Goal: Task Accomplishment & Management: Manage account settings

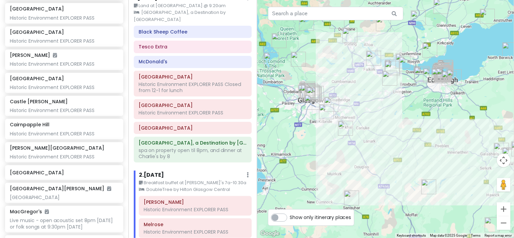
scroll to position [17, 0]
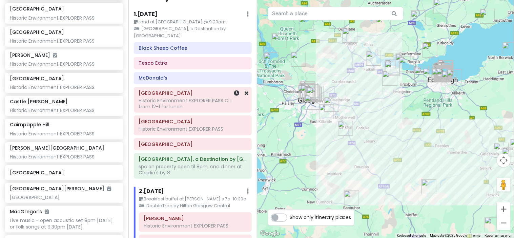
click at [200, 106] on div "Historic Environment EXPLORER PASS Closed from 12-1 for lunch" at bounding box center [192, 104] width 108 height 12
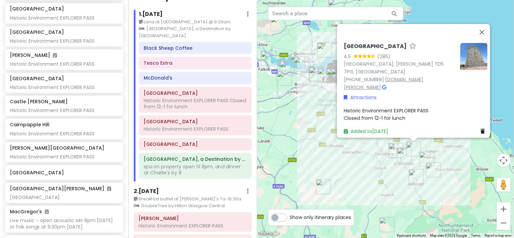
click at [394, 82] on link "[DOMAIN_NAME][PERSON_NAME]" at bounding box center [384, 83] width 80 height 15
click at [397, 103] on div "[GEOGRAPHIC_DATA] 4.5 (285) [GEOGRAPHIC_DATA], [PERSON_NAME] TD5 7PG, [GEOGRAPH…" at bounding box center [415, 89] width 149 height 98
click at [404, 117] on div "Historic Environment EXPLORER PASS Closed from 12-1 for lunch" at bounding box center [416, 114] width 144 height 15
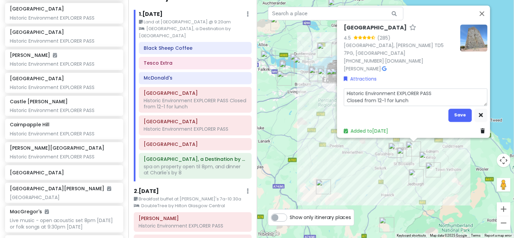
click at [421, 100] on textarea "Historic Environment EXPLORER PASS Closed from 12-1 for lunch" at bounding box center [416, 97] width 144 height 18
type textarea "x"
type textarea "Historic Environment EXPLORER PASS Closed from 12-1 for lunch"
type textarea "x"
type textarea "Historic Environment EXPLORER PASS Closed from 12-1 for lunch B"
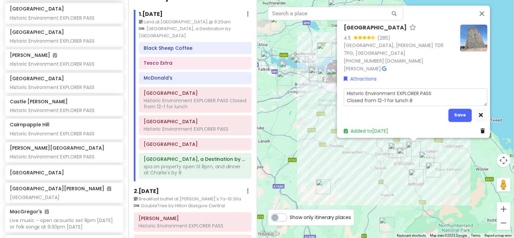
type textarea "x"
type textarea "Historic Environment EXPLORER PASS Closed from 12-1 for lunch BO"
type textarea "x"
type textarea "Historic Environment EXPLORER PASS Closed from 12-1 for lunch BOO"
type textarea "x"
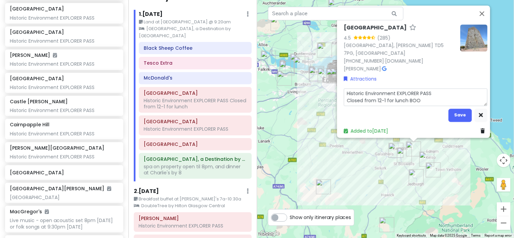
type textarea "Historic Environment EXPLORER PASS Closed from 12-1 for lunch BOOK"
type textarea "x"
type textarea "Historic Environment EXPLORER PASS Closed from 12-1 for lunch BOOKE"
type textarea "x"
type textarea "Historic Environment EXPLORER PASS Closed from 12-1 for lunch BOOKED"
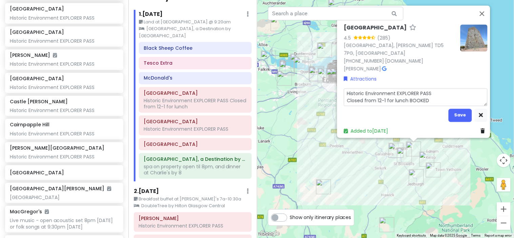
type textarea "x"
type textarea "Historic Environment EXPLORER PASS Closed from 12-1 for lunch BOOKED"
type textarea "x"
type textarea "Historic Environment EXPLORER PASS Closed from 12-1 for lunch BOOKED a"
type textarea "x"
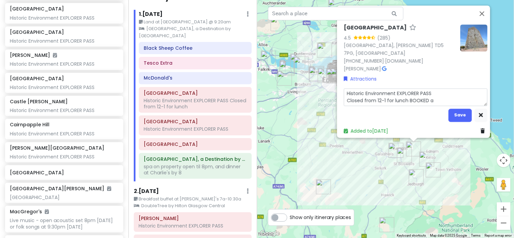
type textarea "Historic Environment EXPLORER PASS Closed from 12-1 for lunch BOOKED a="
type textarea "x"
type textarea "Historic Environment EXPLORER PASS Closed from 12-1 for lunch BOOKED a=e"
type textarea "x"
type textarea "Historic Environment EXPLORER PASS Closed from 12-1 for lunch BOOKED a=ent"
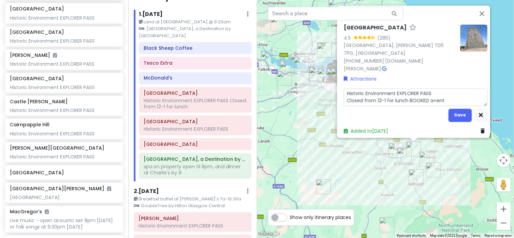
type textarea "x"
type textarea "Historic Environment EXPLORER PASS Closed from 12-1 for lunch BOOKED a=entr"
type textarea "x"
type textarea "Historic Environment EXPLORER PASS Closed from 12-1 for lunch BOOKED a=entry"
type textarea "x"
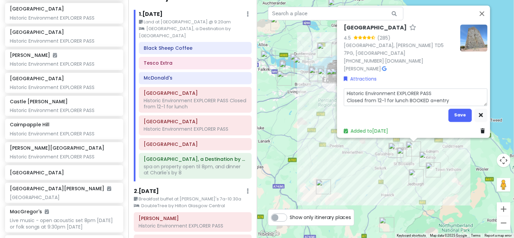
type textarea "Historic Environment EXPLORER PASS Closed from 12-1 for lunch BOOKED a=entry a"
type textarea "x"
type textarea "Historic Environment EXPLORER PASS Closed from 12-1 for lunch BOOKED a=entry an"
type textarea "x"
type textarea "Historic Environment EXPLORER PASS Closed from 12-1 for lunch BOOKED a=entry any"
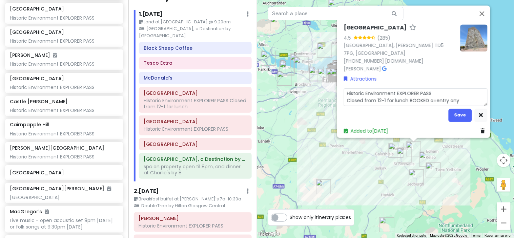
type textarea "x"
type textarea "Historic Environment EXPLORER PASS Closed from 12-1 for lunch BOOKED a=entry an"
type textarea "x"
type textarea "Historic Environment EXPLORER PASS Closed from 12-1 for lunch BOOKED a=entry a"
type textarea "x"
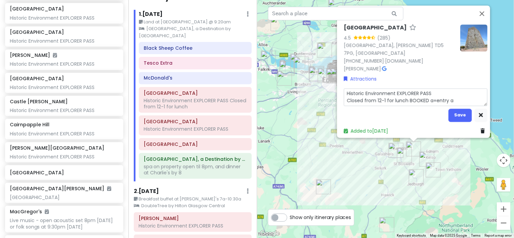
type textarea "Historic Environment EXPLORER PASS Closed from 12-1 for lunch BOOKED a=entry"
type textarea "x"
type textarea "Historic Environment EXPLORER PASS Closed from 12-1 for lunch BOOKED a=entry"
type textarea "x"
type textarea "Historic Environment EXPLORER PASS Closed from 12-1 for lunch BOOKED a=ent"
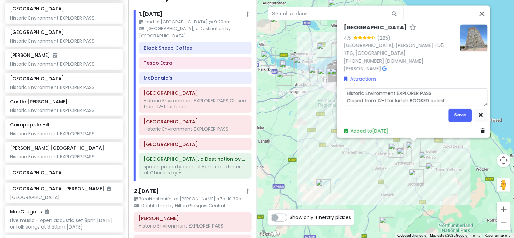
type textarea "x"
type textarea "Historic Environment EXPLORER PASS Closed from 12-1 for lunch BOOKED a=en"
type textarea "x"
type textarea "Historic Environment EXPLORER PASS Closed from 12-1 for lunch BOOKED a=e"
type textarea "x"
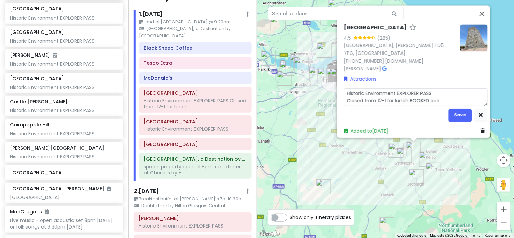
type textarea "Historic Environment EXPLORER PASS Closed from 12-1 for lunch BOOKED a="
type textarea "x"
type textarea "Historic Environment EXPLORER PASS Closed from 12-1 for lunch BOOKED a"
type textarea "x"
type textarea "Historic Environment EXPLORER PASS Closed from 12-1 for lunch BOOKED"
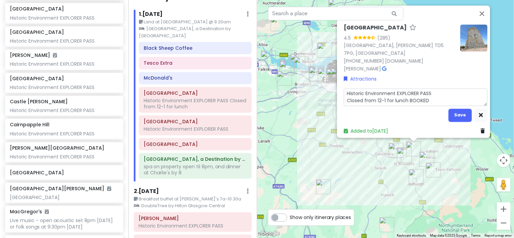
type textarea "x"
type textarea "Historic Environment EXPLORER PASS Closed from 12-1 for lunch BOOKED"
type textarea "x"
type textarea "Historic Environment EXPLORER PASS Closed from 12-1 for lunch BOOKE"
type textarea "x"
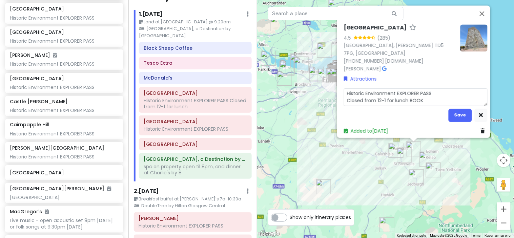
type textarea "Historic Environment EXPLORER PASS Closed from 12-1 for lunch BOO"
type textarea "x"
type textarea "Historic Environment EXPLORER PASS Closed from 12-1 for lunch BOOKE"
type textarea "x"
type textarea "Historic Environment EXPLORER PASS Closed from 12-1 for lunch BOOKED"
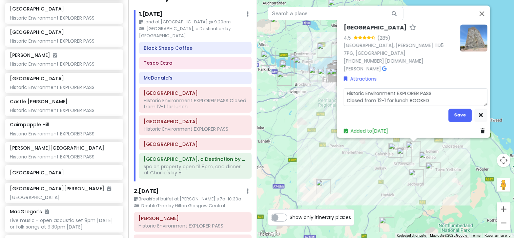
type textarea "x"
type textarea "Historic Environment EXPLORER PASS Closed from 12-1 for lunch BOOKED"
type textarea "x"
type textarea "Historic Environment EXPLORER PASS Closed from 12-1 for lunch BOOKED e"
type textarea "x"
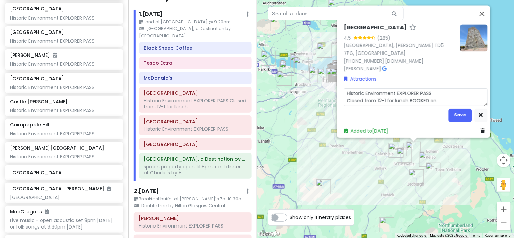
type textarea "Historic Environment EXPLORER PASS Closed from 12-1 for lunch BOOKED ent"
type textarea "x"
type textarea "Historic Environment EXPLORER PASS Closed from 12-1 for lunch BOOKED entr"
type textarea "x"
type textarea "Historic Environment EXPLORER PASS Closed from 12-1 for lunch BOOKED entry"
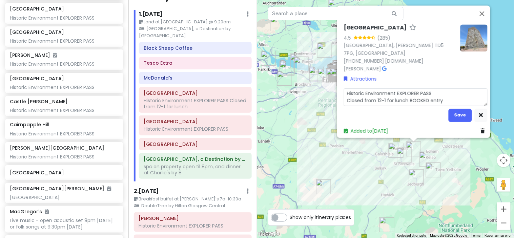
type textarea "x"
type textarea "Historic Environment EXPLORER PASS Closed from 12-1 for lunch BOOKED entry a"
type textarea "x"
type textarea "Historic Environment EXPLORER PASS Closed from 12-1 for lunch BOOKED entry an"
type textarea "x"
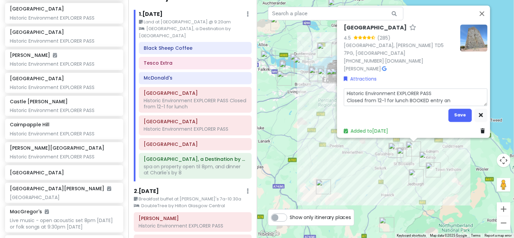
type textarea "Historic Environment EXPLORER PASS Closed from 12-1 for lunch BOOKED entry any"
type textarea "x"
type textarea "Historic Environment EXPLORER PASS Closed from 12-1 for lunch BOOKED entry anyt"
type textarea "x"
type textarea "Historic Environment EXPLORER PASS Closed from 12-1 for lunch BOOKED entry anyti"
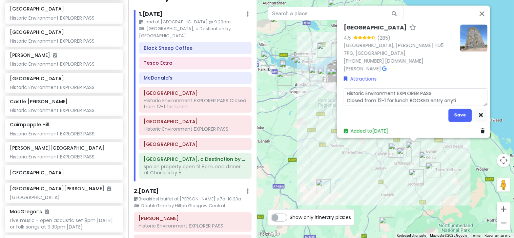
type textarea "x"
type textarea "Historic Environment EXPLORER PASS Closed from 12-1 for lunch BOOKED entry anyt…"
type textarea "x"
type textarea "Historic Environment EXPLORER PASS Closed from 12-1 for lunch BOOKED entry anyt…"
type textarea "x"
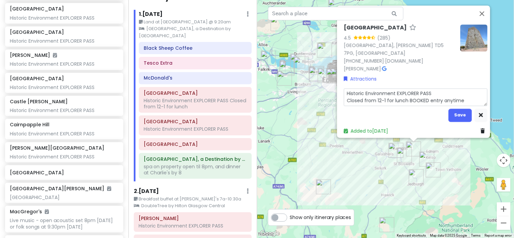
type textarea "Historic Environment EXPLORER PASS Closed from 12-1 for lunch BOOKED entry anyt…"
type textarea "x"
type textarea "Historic Environment EXPLORER PASS Closed from 12-1 for lunch BOOKED entry anyt…"
type textarea "x"
type textarea "Historic Environment EXPLORER PASS Closed from 12-1 for lunch BOOKED entry anyt…"
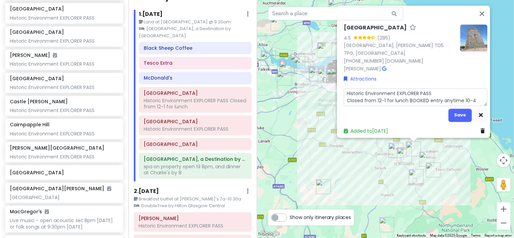
type textarea "x"
type textarea "Historic Environment EXPLORER PASS Closed from 12-1 for lunch BOOKED entry anyt…"
click at [459, 114] on button "Save" at bounding box center [459, 115] width 23 height 13
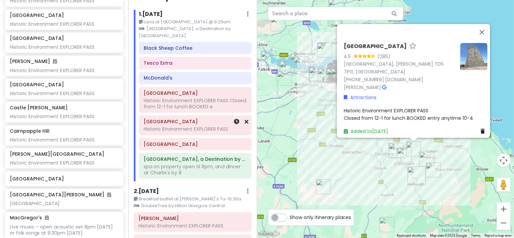
click at [198, 124] on h6 "[GEOGRAPHIC_DATA]" at bounding box center [195, 122] width 103 height 6
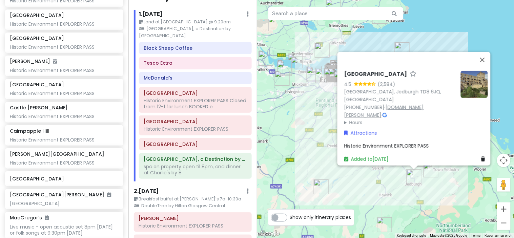
click at [392, 110] on link "[DOMAIN_NAME][PERSON_NAME]" at bounding box center [384, 111] width 80 height 15
click at [437, 142] on div "Historic Environment EXPLORER PASS" at bounding box center [416, 145] width 144 height 7
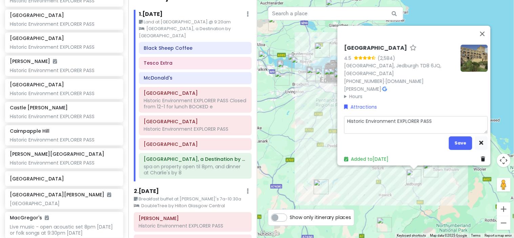
click at [425, 125] on textarea "Historic Environment EXPLORER PASS" at bounding box center [416, 125] width 144 height 18
click at [439, 121] on textarea "Historic Environment EXPLORER PASS" at bounding box center [416, 125] width 144 height 18
type textarea "x"
type textarea "Historic Environment EXPLORER PASS"
type textarea "x"
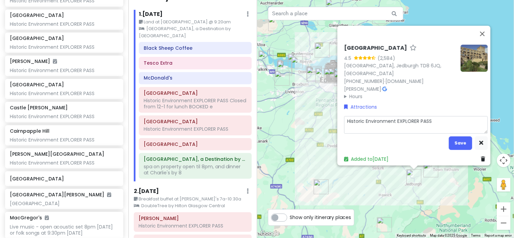
type textarea "Historic Environment EXPLORER PASS B"
type textarea "x"
type textarea "Historic Environment EXPLORER PASS BO"
type textarea "x"
type textarea "Historic Environment EXPLORER PASS BOO"
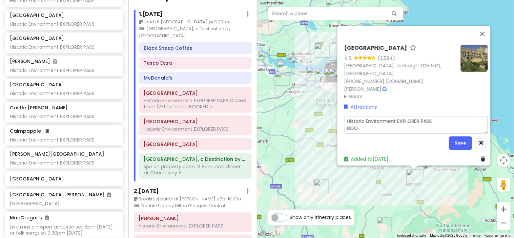
type textarea "x"
type textarea "Historic Environment EXPLORER PASS BOOKE"
type textarea "x"
type textarea "Historic Environment EXPLORER PASS BOOKED"
type textarea "x"
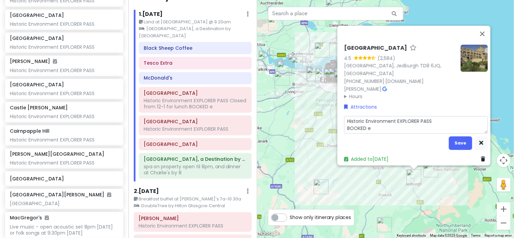
type textarea "Historic Environment EXPLORER PASS BOOKED en"
type textarea "x"
type textarea "Historic Environment EXPLORER PASS BOOKED ent"
type textarea "x"
type textarea "Historic Environment EXPLORER PASS BOOKED entr"
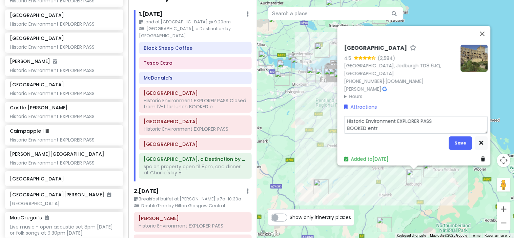
type textarea "x"
type textarea "Historic Environment EXPLORER PASS BOOKED entry"
type textarea "x"
type textarea "Historic Environment EXPLORER PASS BOOKED entry e"
type textarea "x"
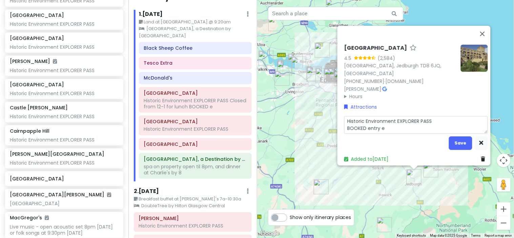
type textarea "Historic Environment EXPLORER PASS BOOKED entry"
type textarea "x"
type textarea "Historic Environment EXPLORER PASS BOOKED entry a"
type textarea "x"
type textarea "Historic Environment EXPLORER PASS BOOKED entry an"
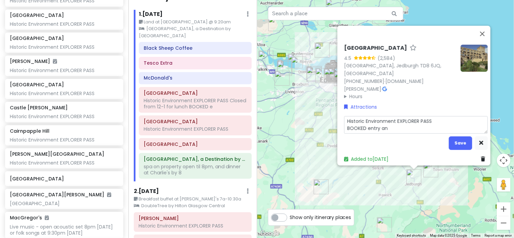
type textarea "x"
type textarea "Historic Environment EXPLORER PASS BOOKED entry any"
type textarea "x"
type textarea "Historic Environment EXPLORER PASS BOOKED entry anyt"
type textarea "x"
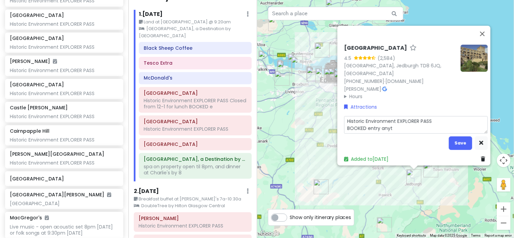
type textarea "Historic Environment EXPLORER PASS BOOKED entry anyti"
type textarea "x"
type textarea "Historic Environment EXPLORER PASS BOOKED entry anytim"
type textarea "x"
type textarea "Historic Environment EXPLORER PASS BOOKED entry anytime"
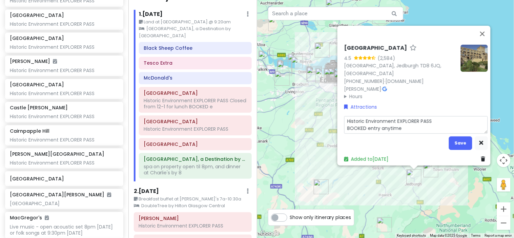
type textarea "x"
type textarea "Historic Environment EXPLORER PASS BOOKED entry anytime"
type textarea "x"
type textarea "Historic Environment EXPLORER PASS BOOKED entry anytime 9"
type textarea "x"
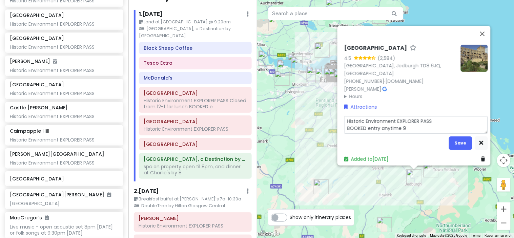
type textarea "Historic Environment EXPLORER PASS BOOKED entry anytime 93"
type textarea "x"
type textarea "Historic Environment EXPLORER PASS BOOKED entry anytime 930"
type textarea "x"
type textarea "Historic Environment EXPLORER PASS BOOKED entry anytime 930-"
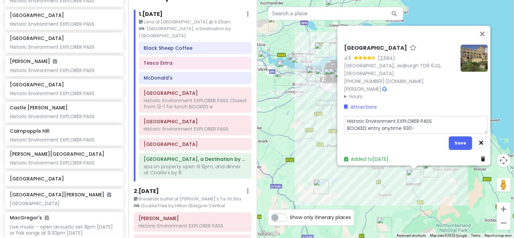
type textarea "x"
type textarea "Historic Environment EXPLORER PASS BOOKED entry anytime 930-4"
type textarea "x"
type textarea "Historic Environment EXPLORER PASS BOOKED entry anytime 930-43"
type textarea "x"
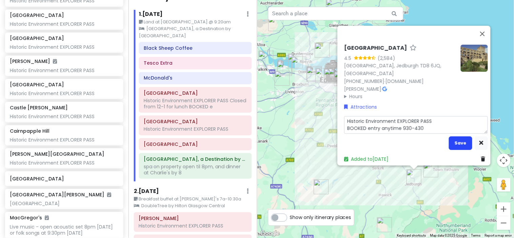
type textarea "Historic Environment EXPLORER PASS BOOKED entry anytime 930-430"
click at [458, 138] on button "Save" at bounding box center [460, 142] width 23 height 13
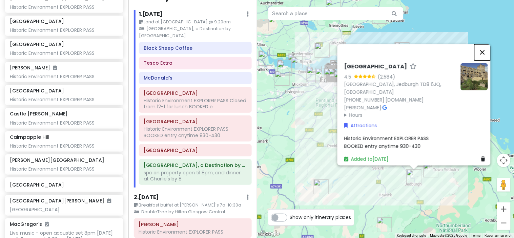
click at [489, 56] on button "Close" at bounding box center [482, 52] width 16 height 16
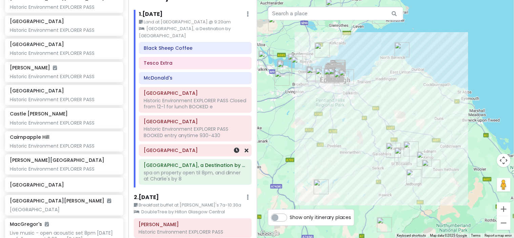
click at [181, 152] on h6 "[GEOGRAPHIC_DATA]" at bounding box center [195, 150] width 103 height 6
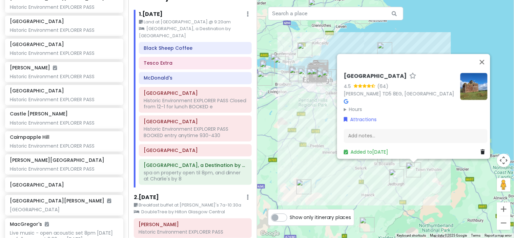
click at [352, 106] on summary "Hours" at bounding box center [399, 109] width 111 height 7
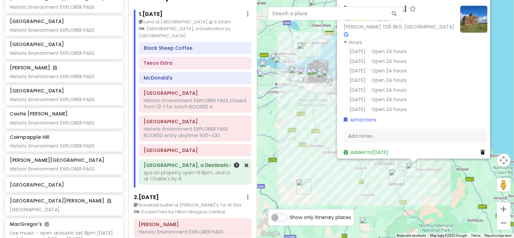
click at [180, 184] on div "[GEOGRAPHIC_DATA], a Destination by [GEOGRAPHIC_DATA] on property open til 8pm,…" at bounding box center [195, 172] width 103 height 23
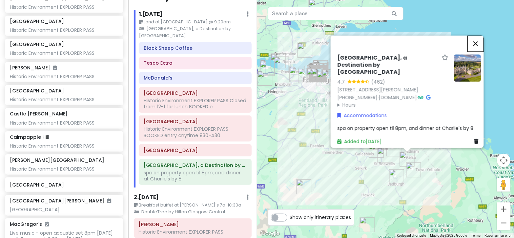
click at [477, 47] on button "Close" at bounding box center [475, 44] width 16 height 16
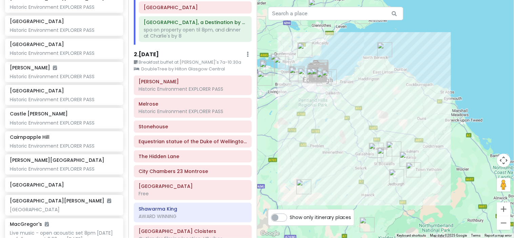
scroll to position [165, 0]
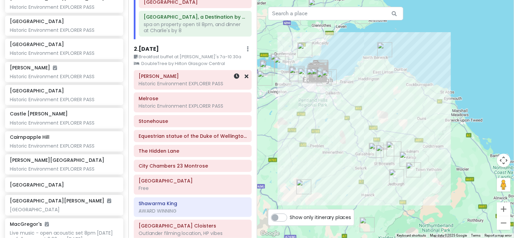
click at [197, 76] on h6 "[PERSON_NAME]" at bounding box center [192, 76] width 108 height 6
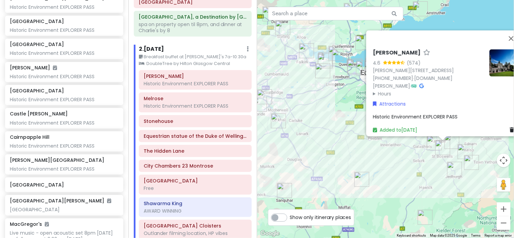
drag, startPoint x: 312, startPoint y: 157, endPoint x: 372, endPoint y: 150, distance: 60.1
click at [372, 150] on div "[PERSON_NAME] [STREET_ADDRESS] [PHONE_NUMBER] · [DOMAIN_NAME][PERSON_NAME] · Ho…" at bounding box center [385, 119] width 257 height 238
click at [409, 82] on link "[DOMAIN_NAME][PERSON_NAME]" at bounding box center [413, 81] width 80 height 15
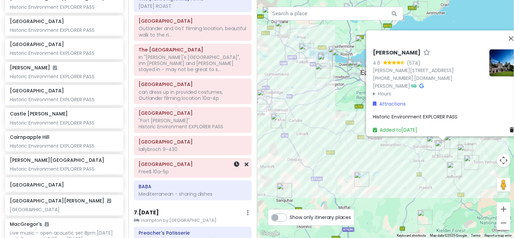
scroll to position [1208, 0]
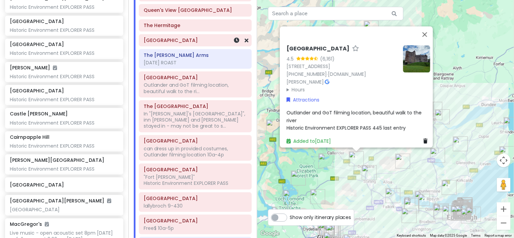
scroll to position [1151, 0]
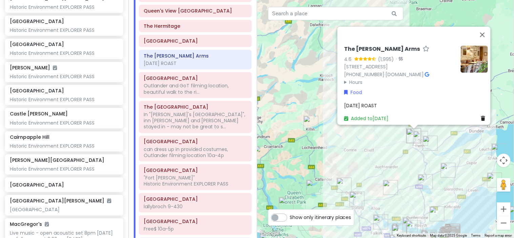
click at [398, 102] on div "[DATE] ROAST" at bounding box center [416, 105] width 144 height 7
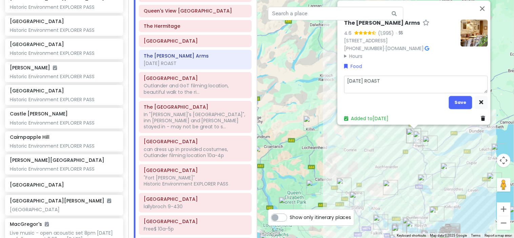
click at [397, 76] on textarea "[DATE] ROAST" at bounding box center [416, 85] width 144 height 18
type textarea "x"
type textarea "[DATE] ROAST"
type textarea "x"
type textarea "[DATE] ROAST -"
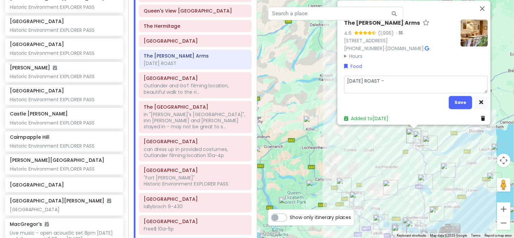
type textarea "x"
type textarea "[DATE] ROAST -"
type textarea "x"
type textarea "[DATE] ROAST - a"
type textarea "x"
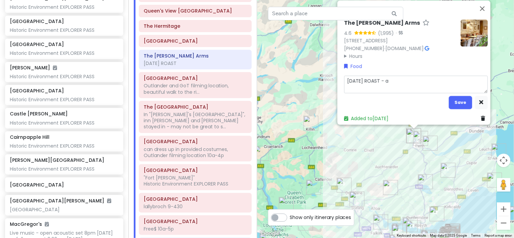
type textarea "[DATE] ROAST - ai"
type textarea "x"
type textarea "[DATE] ROAST - aim"
type textarea "x"
type textarea "[DATE] ROAST - aim f"
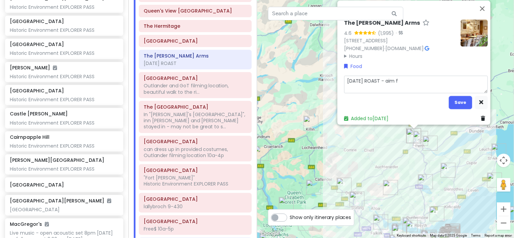
type textarea "x"
type textarea "[DATE] ROAST - aim fo"
type textarea "x"
type textarea "[DATE] ROAST - aim for"
type textarea "x"
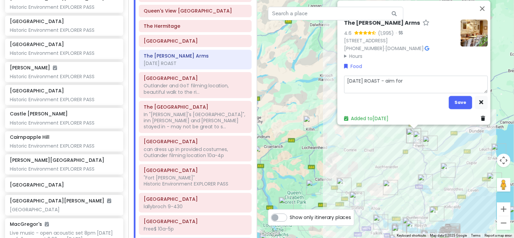
type textarea "[DATE] ROAST - aim for 2"
type textarea "x"
type textarea "[DATE] ROAST - aim for 2:"
type textarea "x"
type textarea "[DATE] ROAST - aim for 2:3"
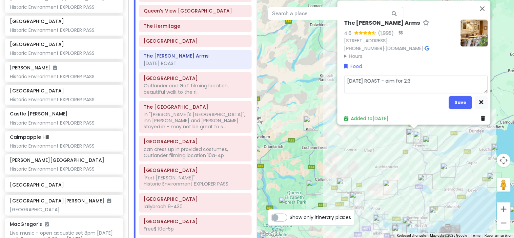
type textarea "x"
type textarea "[DATE] ROAST - aim for 2:30"
type textarea "x"
type textarea "[DATE] ROAST - aim for 2:30P"
type textarea "x"
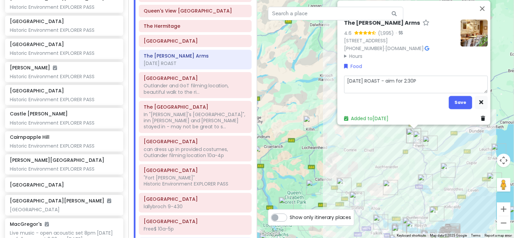
type textarea "[DATE] ROAST - aim for 2:30PM"
click at [458, 96] on button "Save" at bounding box center [460, 102] width 23 height 13
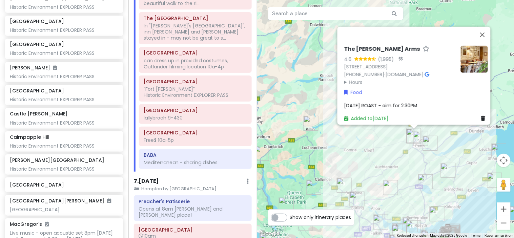
scroll to position [1205, 0]
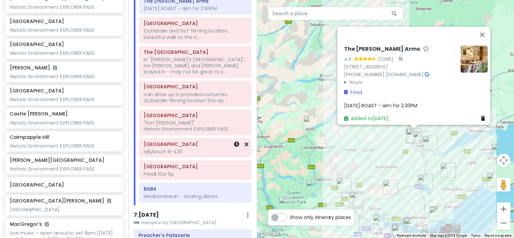
click at [209, 147] on h6 "[GEOGRAPHIC_DATA]" at bounding box center [195, 144] width 103 height 6
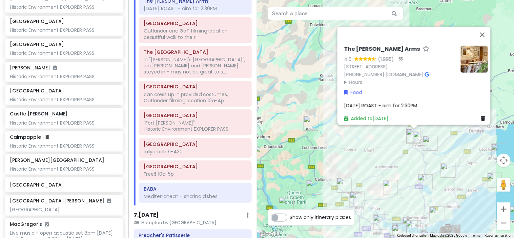
click at [413, 102] on span "[DATE] ROAST - aim for 2:30PM" at bounding box center [380, 105] width 73 height 7
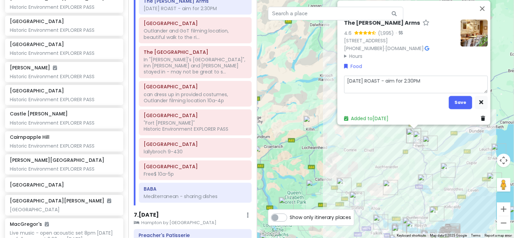
click at [405, 76] on textarea "[DATE] ROAST - aim for 2:30PM" at bounding box center [416, 85] width 144 height 18
type textarea "x"
type textarea "[DATE] ROAST - aim for :30PM"
type textarea "x"
type textarea "[DATE] ROAST - aim for 1:30PM"
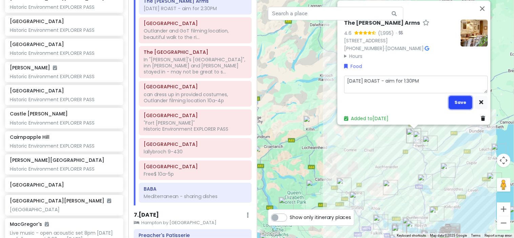
click at [457, 97] on button "Save" at bounding box center [460, 102] width 23 height 13
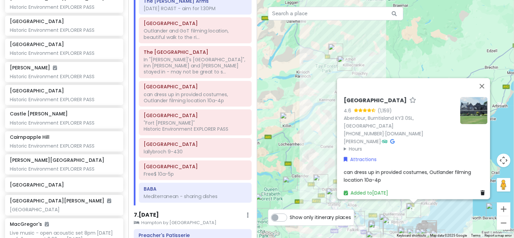
click at [478, 112] on img at bounding box center [473, 110] width 27 height 27
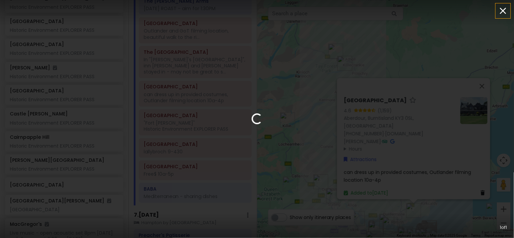
click at [500, 12] on icon "button" at bounding box center [502, 10] width 11 height 11
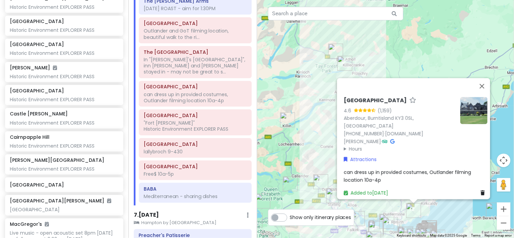
click at [470, 119] on img at bounding box center [473, 110] width 27 height 27
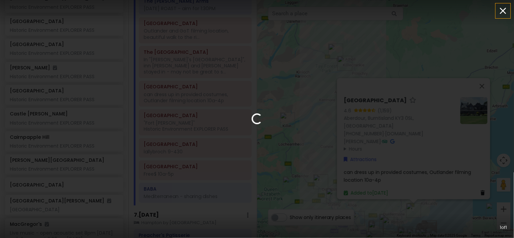
click at [499, 11] on icon "button" at bounding box center [502, 10] width 11 height 11
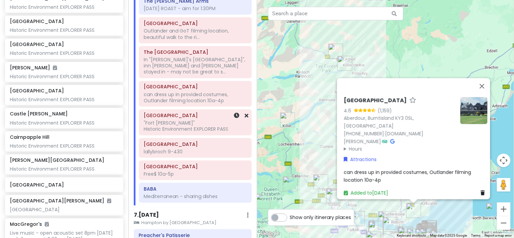
click at [184, 122] on div "[GEOGRAPHIC_DATA] "[GEOGRAPHIC_DATA][PERSON_NAME]" Historic Environment EXPLORE…" at bounding box center [195, 122] width 103 height 23
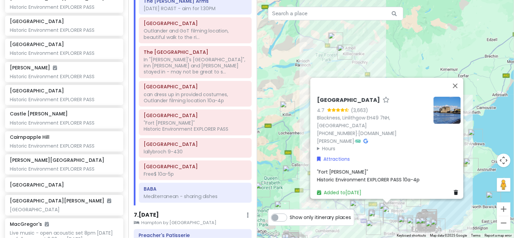
click at [455, 104] on img at bounding box center [446, 110] width 27 height 27
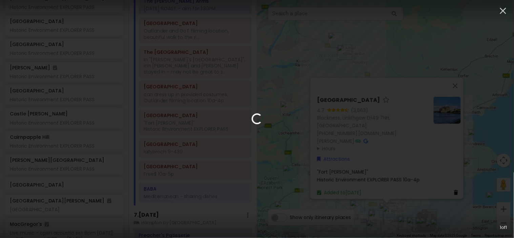
drag, startPoint x: 455, startPoint y: 104, endPoint x: 436, endPoint y: 16, distance: 89.7
click at [436, 16] on div "Loading... 1 of 1" at bounding box center [257, 119] width 514 height 238
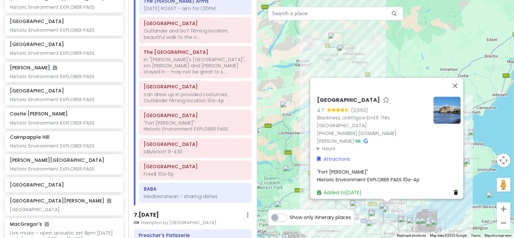
click at [321, 145] on summary "Hours" at bounding box center [372, 148] width 111 height 7
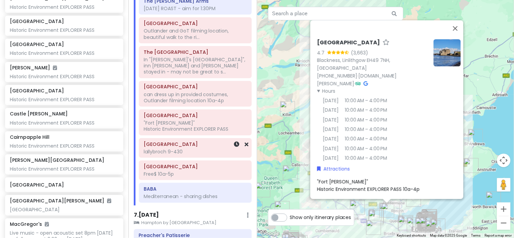
click at [202, 147] on h6 "[GEOGRAPHIC_DATA]" at bounding box center [195, 144] width 103 height 6
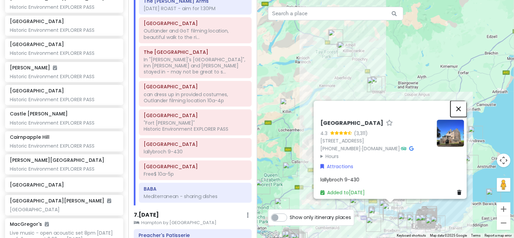
click at [465, 101] on button "Close" at bounding box center [458, 109] width 16 height 16
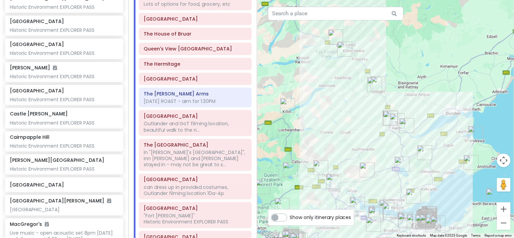
scroll to position [1152, 0]
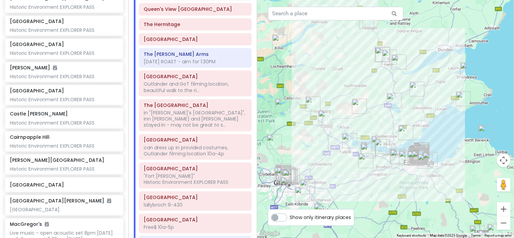
drag, startPoint x: 357, startPoint y: 206, endPoint x: 349, endPoint y: 141, distance: 65.1
click at [349, 141] on img "The Kelpies" at bounding box center [349, 140] width 15 height 15
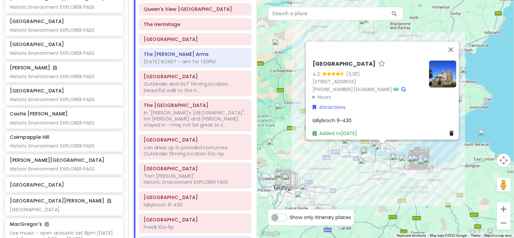
click at [325, 93] on summary "Hours" at bounding box center [368, 96] width 111 height 7
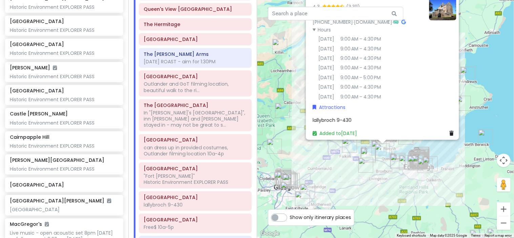
scroll to position [0, 0]
click at [273, 148] on img "Glengoyne Distillery" at bounding box center [274, 146] width 15 height 15
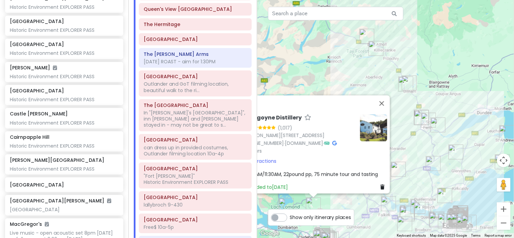
drag, startPoint x: 448, startPoint y: 177, endPoint x: 404, endPoint y: 236, distance: 74.1
click at [404, 236] on div "10 3 7 16 5 14 12 4 1 8 11 13 15 6 2 9 Glengoyne Distillery 4.8 (1,017) [GEOGRA…" at bounding box center [385, 119] width 257 height 238
click at [383, 204] on img "The Kelpies" at bounding box center [388, 203] width 15 height 15
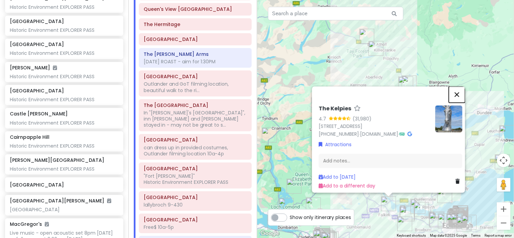
click at [459, 87] on button "Close" at bounding box center [457, 94] width 16 height 16
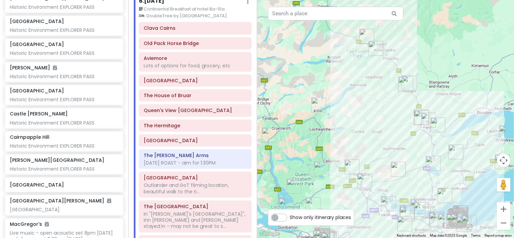
scroll to position [1017, 0]
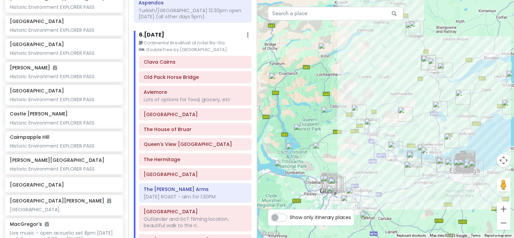
drag, startPoint x: 377, startPoint y: 105, endPoint x: 383, endPoint y: 52, distance: 52.9
click at [383, 52] on div at bounding box center [385, 119] width 257 height 238
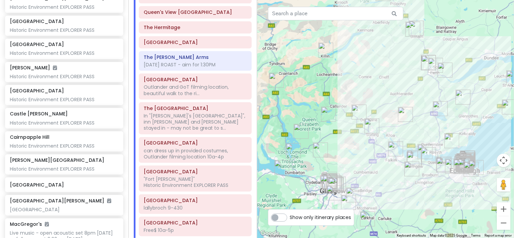
scroll to position [1152, 0]
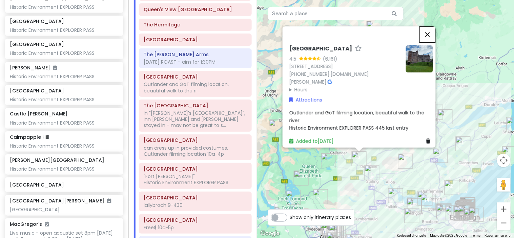
click at [430, 29] on button "Close" at bounding box center [427, 34] width 16 height 16
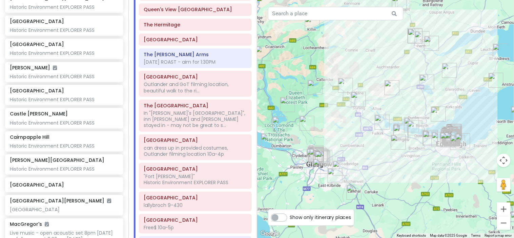
drag, startPoint x: 350, startPoint y: 192, endPoint x: 336, endPoint y: 117, distance: 76.1
click at [336, 117] on div at bounding box center [385, 119] width 257 height 238
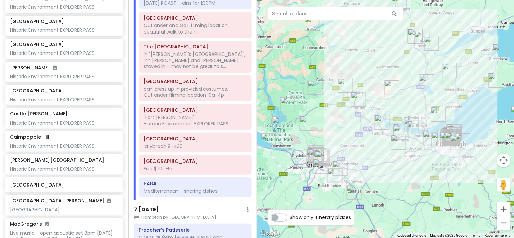
scroll to position [1214, 0]
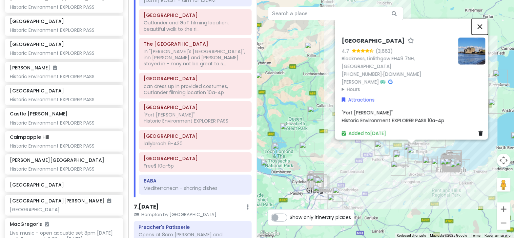
click at [485, 29] on button "Close" at bounding box center [480, 26] width 16 height 16
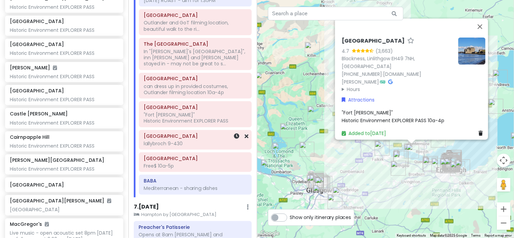
click at [179, 143] on div "[GEOGRAPHIC_DATA] lallybroch 9-430" at bounding box center [195, 139] width 103 height 17
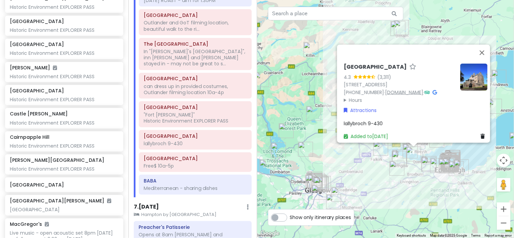
click at [415, 89] on link "[DOMAIN_NAME]" at bounding box center [404, 92] width 38 height 7
click at [489, 44] on button "Close" at bounding box center [482, 52] width 16 height 16
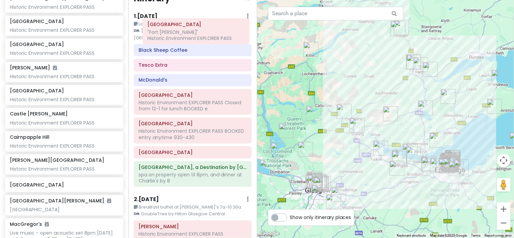
scroll to position [0, 0]
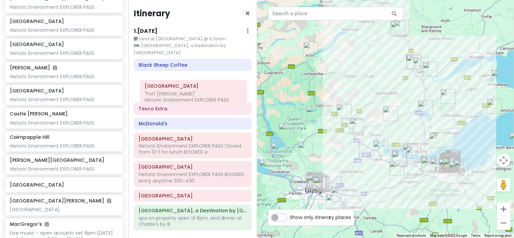
drag, startPoint x: 193, startPoint y: 165, endPoint x: 194, endPoint y: 96, distance: 69.1
click at [194, 96] on div "Itinerary × 1 . [DATE] Edit Day Notes Clear Lodging Delete Day Land at EDI @ 9:…" at bounding box center [192, 119] width 128 height 238
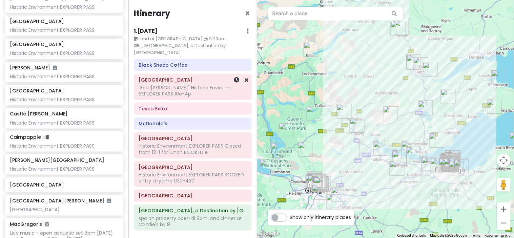
click at [194, 96] on div ""Fort [PERSON_NAME]" Historic Environment EXPLORER PASS 10a-4p" at bounding box center [192, 91] width 108 height 12
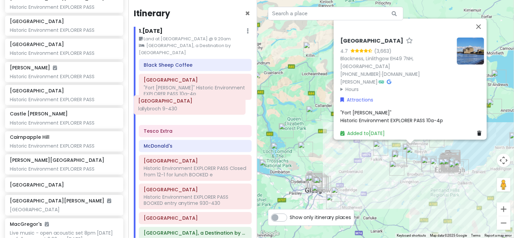
drag, startPoint x: 193, startPoint y: 131, endPoint x: 193, endPoint y: 102, distance: 29.8
click at [193, 102] on div "Itinerary × 1 . [DATE] Edit Day Notes Clear Lodging Delete Day Land at EDI @ 9:…" at bounding box center [192, 119] width 128 height 238
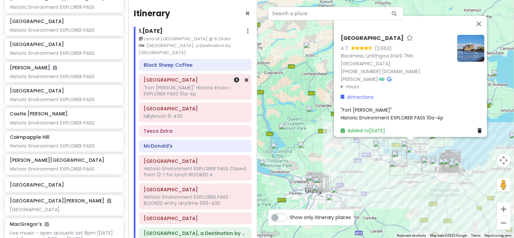
click at [209, 87] on div ""Fort [PERSON_NAME]" Historic Environment EXPLORER PASS 10a-4p" at bounding box center [195, 91] width 103 height 12
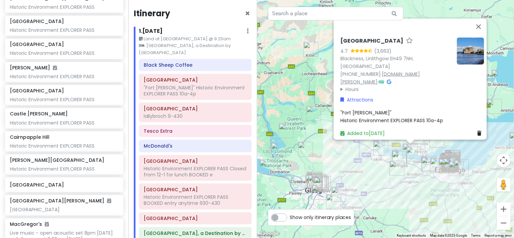
click at [375, 77] on link "[DOMAIN_NAME][PERSON_NAME]" at bounding box center [380, 77] width 80 height 15
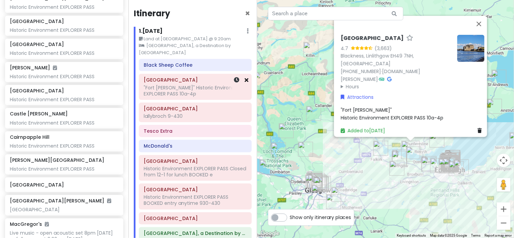
click at [245, 80] on icon at bounding box center [247, 79] width 4 height 5
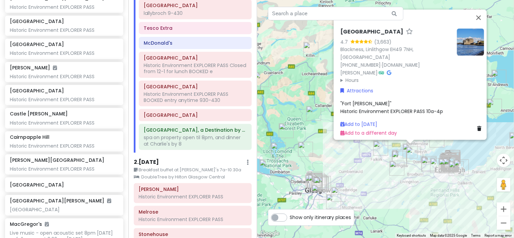
scroll to position [77, 0]
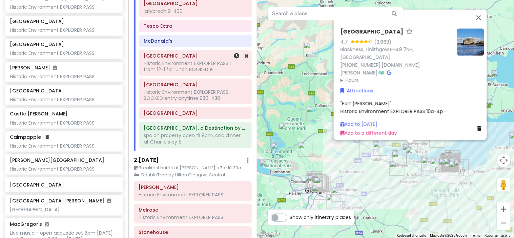
click at [233, 71] on div at bounding box center [237, 62] width 23 height 25
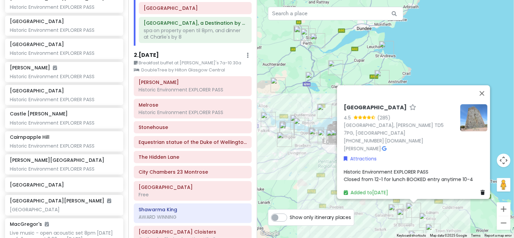
scroll to position [215, 0]
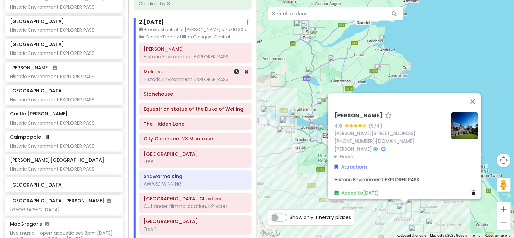
click at [177, 72] on h6 "Melrose" at bounding box center [195, 72] width 103 height 6
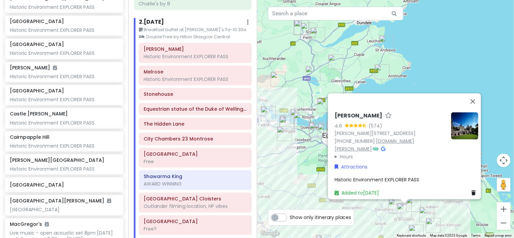
click at [385, 146] on link "[DOMAIN_NAME][PERSON_NAME]" at bounding box center [375, 144] width 80 height 15
click at [436, 176] on div "Historic Environment EXPLORER PASS" at bounding box center [407, 179] width 144 height 7
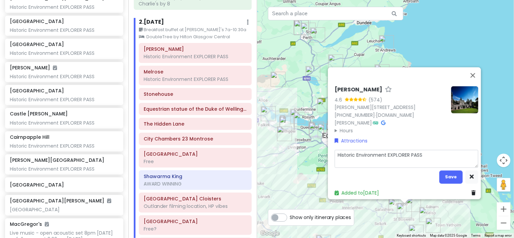
click at [429, 157] on textarea "Historic Environment EXPLORER PASS" at bounding box center [407, 159] width 144 height 18
type textarea "x"
type textarea "Historic Environment EXPLORER PASS"
type textarea "x"
type textarea "Historic Environment EXPLORER PASS B"
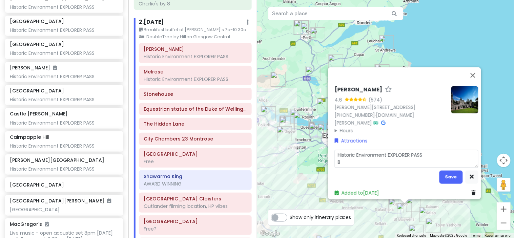
type textarea "x"
type textarea "Historic Environment EXPLORER PASS BO"
type textarea "x"
type textarea "Historic Environment EXPLORER PASS BOO"
type textarea "x"
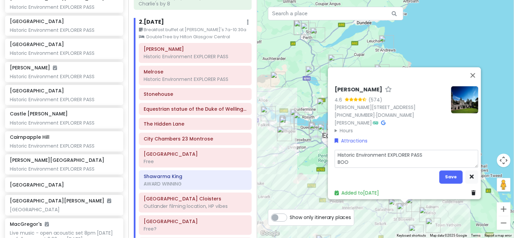
type textarea "Historic Environment EXPLORER PASS BOOK"
type textarea "x"
type textarea "Historic Environment EXPLORER PASS BOOKE"
type textarea "x"
type textarea "Historic Environment EXPLORER PASS BOOKED"
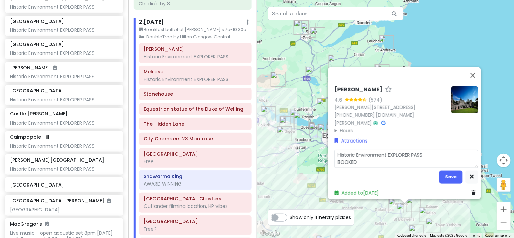
type textarea "x"
type textarea "Historic Environment EXPLORER PASS BOOKED 9"
click at [447, 175] on button "Save" at bounding box center [450, 176] width 23 height 13
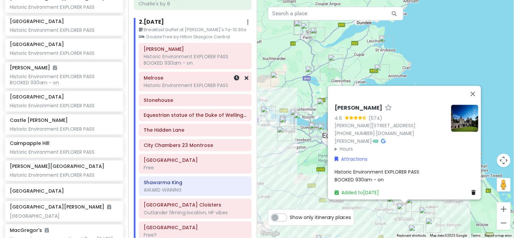
click at [195, 79] on h6 "Melrose" at bounding box center [195, 78] width 103 height 6
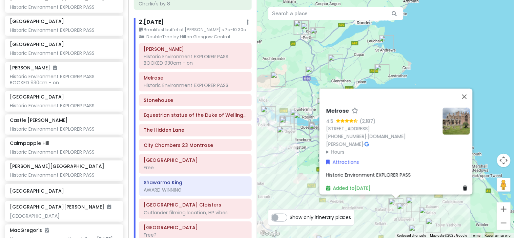
click at [340, 148] on summary "Hours" at bounding box center [381, 151] width 111 height 7
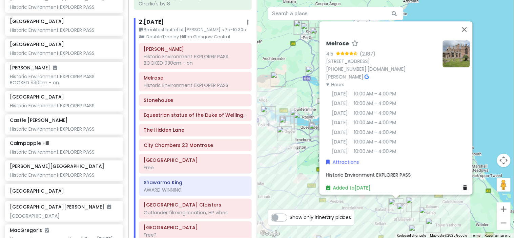
click at [339, 81] on summary "Hours" at bounding box center [381, 84] width 111 height 7
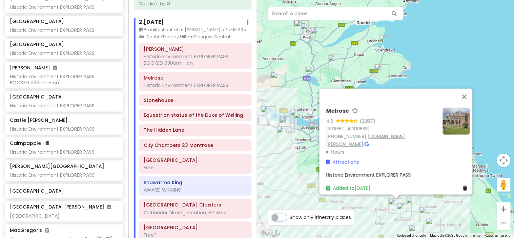
click at [384, 138] on link "[DOMAIN_NAME][PERSON_NAME]" at bounding box center [366, 140] width 80 height 15
click at [412, 166] on div "Melrose [STREET_ADDRESS] [PHONE_NUMBER] · [DOMAIN_NAME][PERSON_NAME] · Hours [D…" at bounding box center [397, 150] width 149 height 90
click at [409, 171] on div "Historic Environment EXPLORER PASS" at bounding box center [398, 174] width 144 height 7
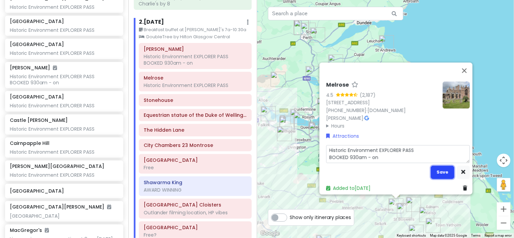
click at [434, 166] on button "Save" at bounding box center [442, 172] width 23 height 13
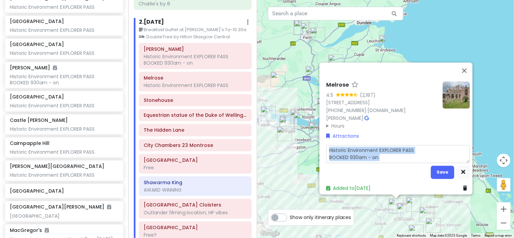
click at [434, 164] on div "Melrose [STREET_ADDRESS] [PHONE_NUMBER] · [DOMAIN_NAME][PERSON_NAME] · Hours [D…" at bounding box center [397, 137] width 149 height 116
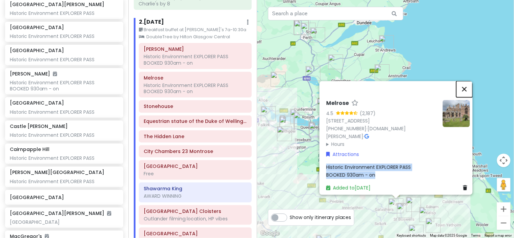
click at [469, 85] on button "Close" at bounding box center [464, 89] width 16 height 16
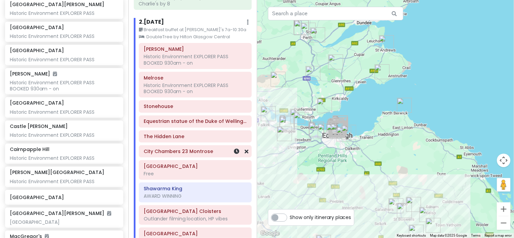
click at [184, 153] on h6 "City Chambers 23 Montrose" at bounding box center [195, 151] width 103 height 6
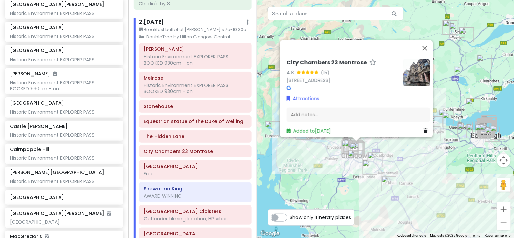
click at [412, 65] on img at bounding box center [416, 72] width 27 height 27
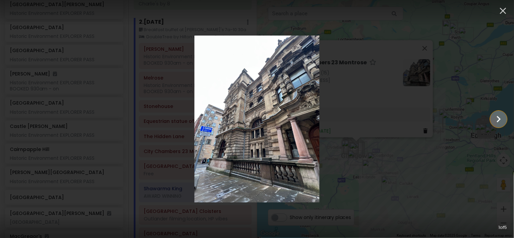
click at [501, 122] on icon "Show slide 2 of 5" at bounding box center [498, 119] width 13 height 16
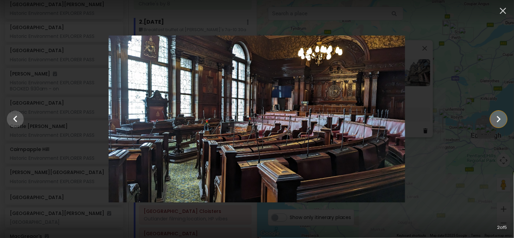
click at [501, 122] on icon "Show slide 3 of 5" at bounding box center [498, 119] width 13 height 16
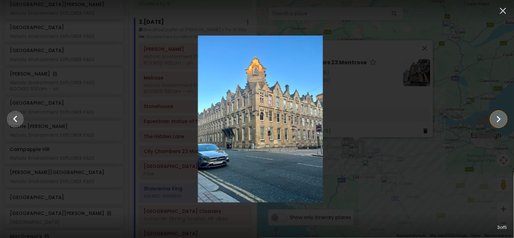
click at [501, 122] on icon "Show slide 4 of 5" at bounding box center [498, 119] width 13 height 16
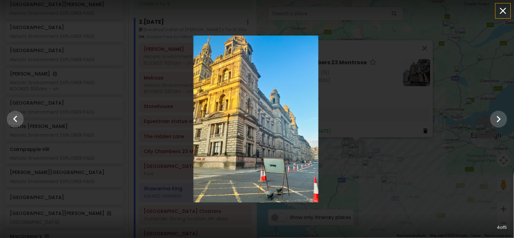
click at [505, 8] on icon "button" at bounding box center [502, 10] width 11 height 11
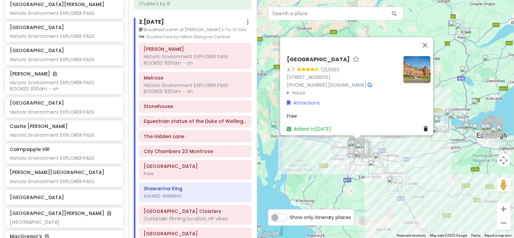
click at [411, 59] on img at bounding box center [416, 69] width 27 height 27
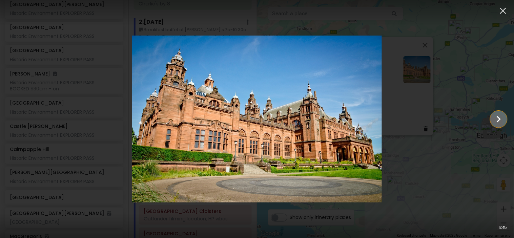
click at [498, 122] on icon "Show slide 2 of 5" at bounding box center [498, 119] width 13 height 16
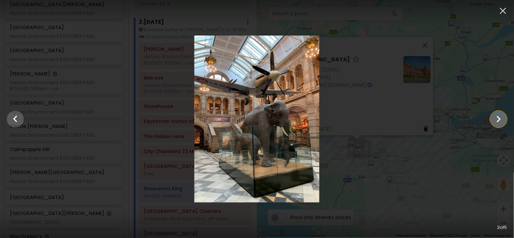
click at [498, 122] on icon "Show slide 3 of 5" at bounding box center [498, 119] width 13 height 16
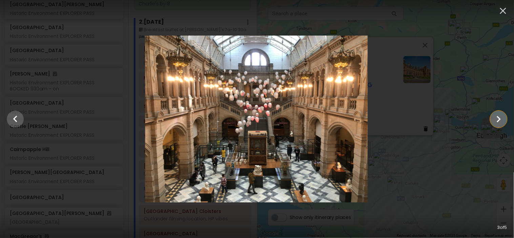
click at [498, 122] on icon "Show slide 4 of 5" at bounding box center [498, 119] width 13 height 16
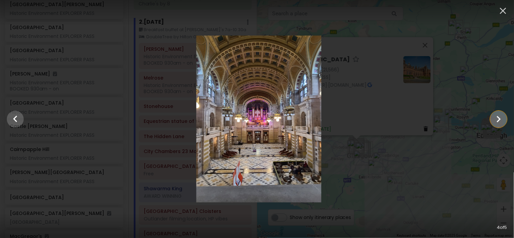
click at [498, 122] on icon "Show slide 5 of 5" at bounding box center [498, 119] width 13 height 16
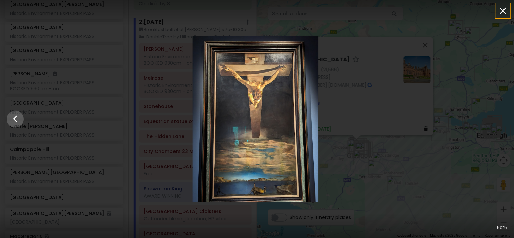
click at [507, 6] on icon "button" at bounding box center [502, 10] width 11 height 11
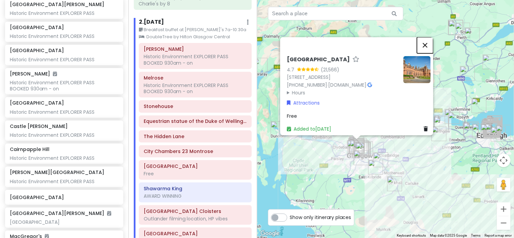
click at [421, 37] on button "Close" at bounding box center [425, 45] width 16 height 16
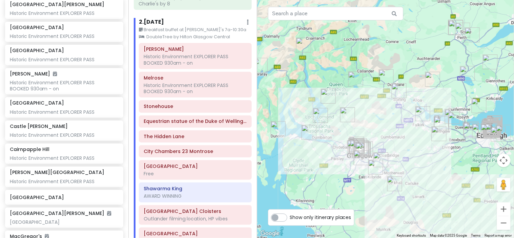
click at [423, 35] on div at bounding box center [385, 119] width 257 height 238
click at [505, 213] on button "Zoom in" at bounding box center [504, 209] width 14 height 14
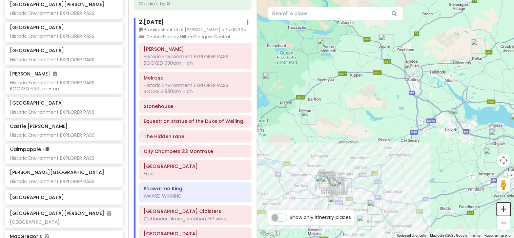
click at [505, 213] on button "Zoom in" at bounding box center [504, 209] width 14 height 14
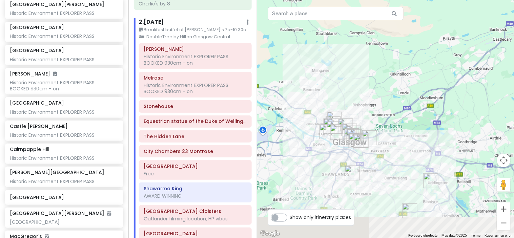
drag, startPoint x: 346, startPoint y: 171, endPoint x: 414, endPoint y: 44, distance: 143.9
click at [414, 44] on div at bounding box center [385, 119] width 257 height 238
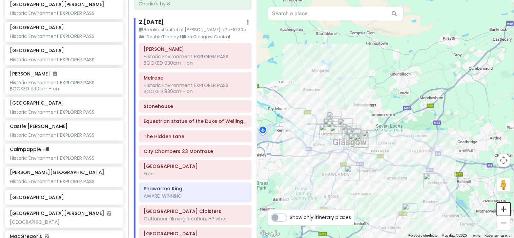
click at [504, 214] on button "Zoom in" at bounding box center [504, 209] width 14 height 14
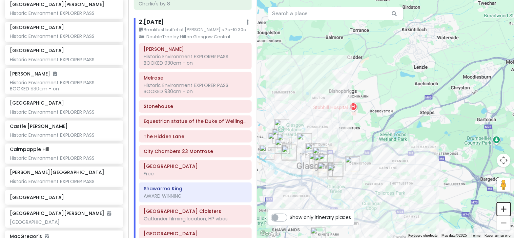
click at [504, 214] on button "Zoom in" at bounding box center [504, 209] width 14 height 14
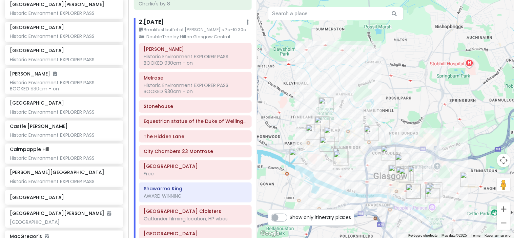
drag, startPoint x: 305, startPoint y: 174, endPoint x: 456, endPoint y: 135, distance: 155.5
click at [456, 135] on div at bounding box center [385, 119] width 257 height 238
click at [185, 178] on div "[GEOGRAPHIC_DATA] Free" at bounding box center [195, 170] width 103 height 17
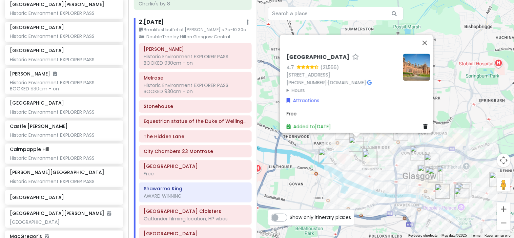
click at [290, 215] on label "Show only itinerary places" at bounding box center [320, 216] width 61 height 8
click at [290, 215] on input "Show only itinerary places" at bounding box center [292, 214] width 4 height 4
click at [505, 204] on button "Zoom in" at bounding box center [504, 209] width 14 height 14
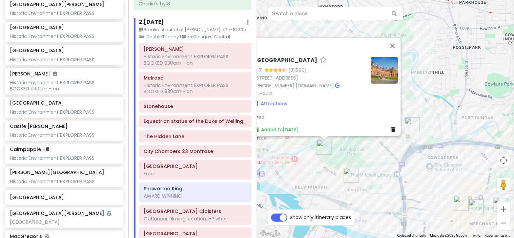
drag, startPoint x: 398, startPoint y: 187, endPoint x: 395, endPoint y: 154, distance: 33.3
click at [395, 154] on div "[GEOGRAPHIC_DATA] 4.7 (21,566) [STREET_ADDRESS] [PHONE_NUMBER] · [DOMAIN_NAME] …" at bounding box center [385, 119] width 257 height 238
click at [394, 38] on button "Close" at bounding box center [392, 46] width 16 height 16
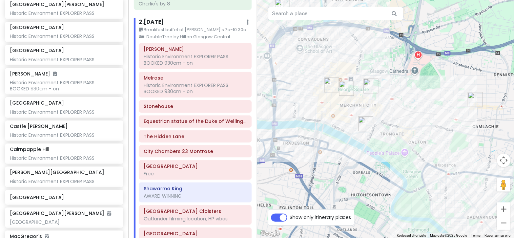
drag, startPoint x: 412, startPoint y: 150, endPoint x: 282, endPoint y: 30, distance: 176.1
click at [282, 30] on div at bounding box center [385, 119] width 257 height 238
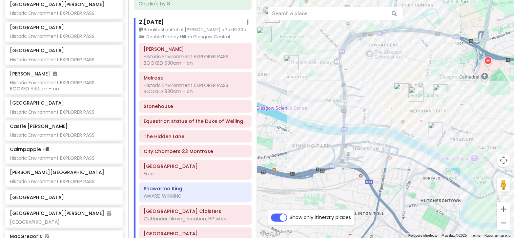
drag, startPoint x: 370, startPoint y: 160, endPoint x: 440, endPoint y: 163, distance: 69.5
click at [440, 163] on div at bounding box center [385, 119] width 257 height 238
drag, startPoint x: 197, startPoint y: 151, endPoint x: 200, endPoint y: 136, distance: 15.9
click at [200, 136] on div "[PERSON_NAME] Historic Environment EXPLORER PASS BOOKED 930am - on Melrose Hist…" at bounding box center [195, 169] width 123 height 252
click at [434, 129] on img "Shawarma King" at bounding box center [435, 129] width 15 height 15
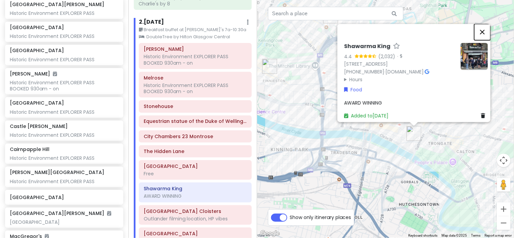
click at [487, 27] on button "Close" at bounding box center [482, 32] width 16 height 16
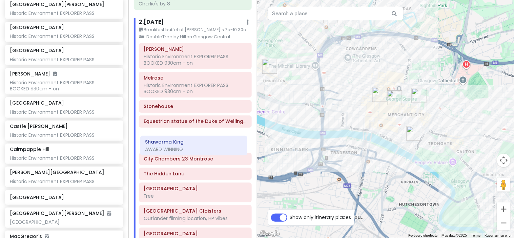
scroll to position [215, 0]
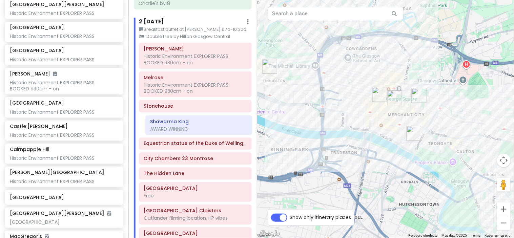
drag, startPoint x: 204, startPoint y: 195, endPoint x: 210, endPoint y: 127, distance: 68.4
click at [210, 127] on div "[PERSON_NAME] Historic Environment EXPLORER PASS BOOKED 930am - on Melrose Hist…" at bounding box center [195, 169] width 123 height 252
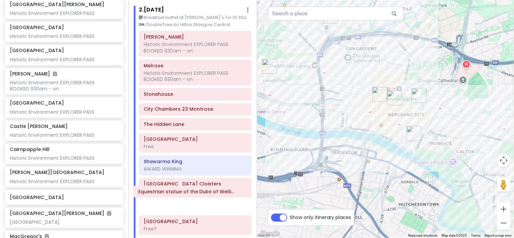
scroll to position [236, 0]
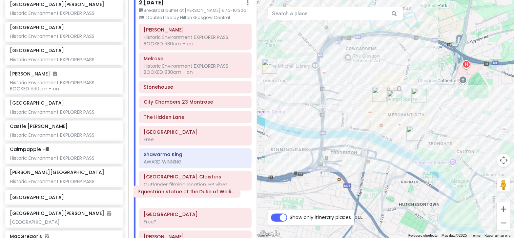
drag, startPoint x: 200, startPoint y: 124, endPoint x: 195, endPoint y: 194, distance: 70.0
click at [195, 194] on div "[PERSON_NAME] Historic Environment EXPLORER PASS BOOKED 930am - on Melrose Hist…" at bounding box center [195, 150] width 123 height 252
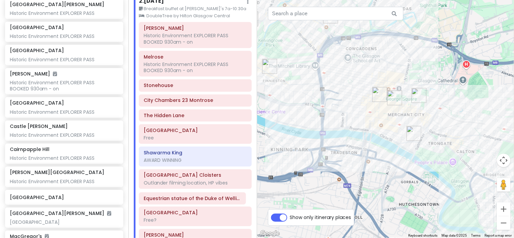
drag, startPoint x: 195, startPoint y: 194, endPoint x: 198, endPoint y: 188, distance: 7.1
click at [198, 188] on div "[PERSON_NAME] Historic Environment EXPLORER PASS BOOKED 930am - on Melrose Hist…" at bounding box center [195, 148] width 123 height 252
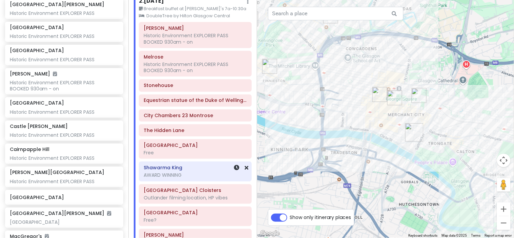
click at [208, 170] on h6 "Shawarma King" at bounding box center [195, 168] width 103 height 6
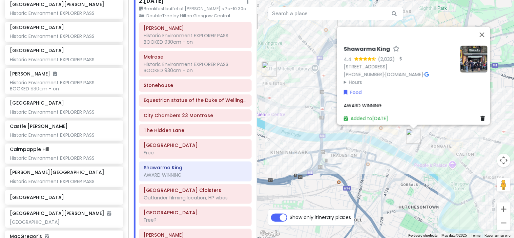
click at [348, 78] on summary "Hours" at bounding box center [399, 81] width 111 height 7
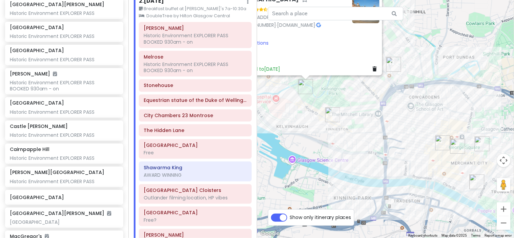
drag, startPoint x: 292, startPoint y: 123, endPoint x: 260, endPoint y: 97, distance: 41.1
click at [260, 97] on div "[GEOGRAPHIC_DATA] 4.7 (21,566) [STREET_ADDRESS] [PHONE_NUMBER] · [DOMAIN_NAME] …" at bounding box center [385, 119] width 257 height 238
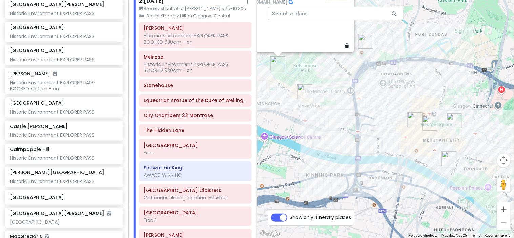
drag, startPoint x: 350, startPoint y: 156, endPoint x: 322, endPoint y: 132, distance: 37.2
click at [322, 132] on div "[GEOGRAPHIC_DATA] 4.7 (21,566) [STREET_ADDRESS] [PHONE_NUMBER] · [DOMAIN_NAME] …" at bounding box center [385, 119] width 257 height 238
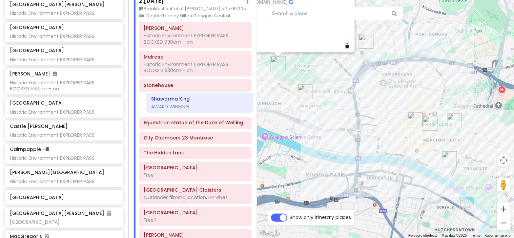
drag, startPoint x: 197, startPoint y: 173, endPoint x: 204, endPoint y: 104, distance: 69.4
click at [204, 104] on div "[PERSON_NAME] Historic Environment EXPLORER PASS BOOKED 930am - on Melrose Hist…" at bounding box center [195, 148] width 123 height 252
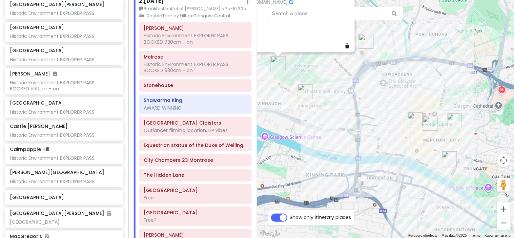
click at [448, 159] on img "Shawarma King" at bounding box center [449, 158] width 15 height 15
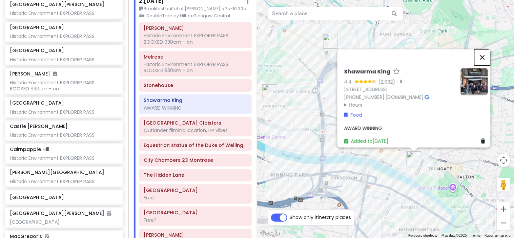
click at [487, 55] on button "Close" at bounding box center [482, 57] width 16 height 16
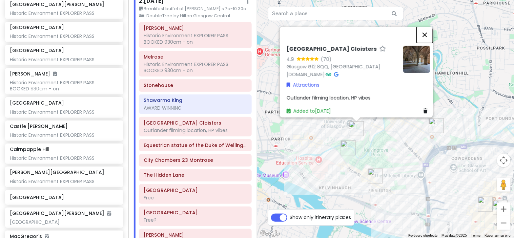
click at [428, 31] on button "Close" at bounding box center [424, 35] width 16 height 16
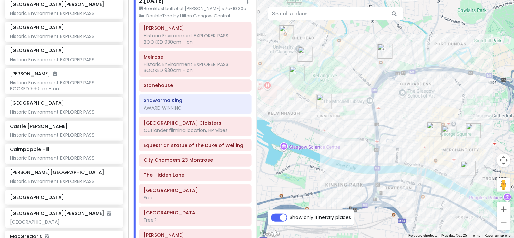
drag, startPoint x: 330, startPoint y: 138, endPoint x: 279, endPoint y: 63, distance: 90.9
click at [279, 63] on div at bounding box center [385, 119] width 257 height 238
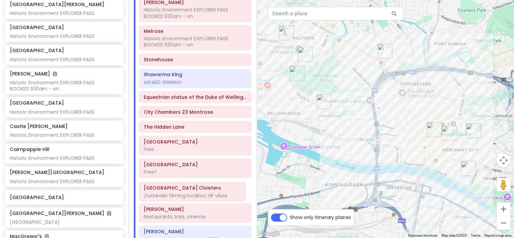
scroll to position [267, 0]
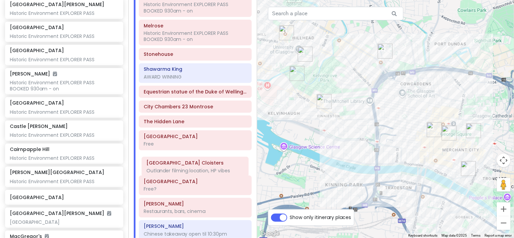
drag, startPoint x: 191, startPoint y: 130, endPoint x: 194, endPoint y: 170, distance: 40.0
click at [194, 170] on div "[PERSON_NAME] Historic Environment EXPLORER PASS BOOKED 930am - on Melrose Hist…" at bounding box center [195, 117] width 123 height 252
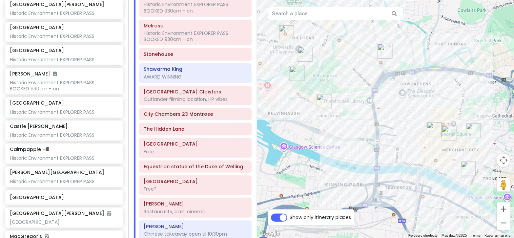
click at [473, 128] on img "City Chambers 23 Montrose" at bounding box center [473, 130] width 15 height 15
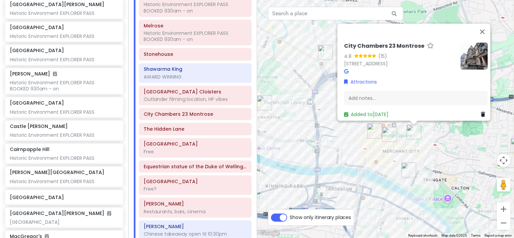
click at [388, 136] on img "Equestrian statue of the Duke of Wellington, Glasgow" at bounding box center [389, 134] width 15 height 15
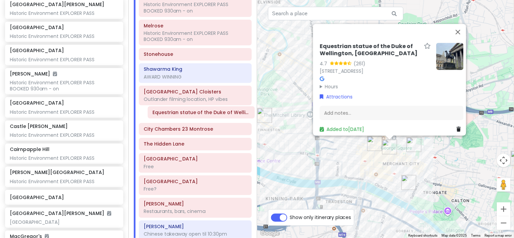
drag, startPoint x: 187, startPoint y: 168, endPoint x: 195, endPoint y: 113, distance: 55.6
click at [195, 113] on div "[PERSON_NAME] Historic Environment EXPLORER PASS BOOKED 930am - on Melrose Hist…" at bounding box center [195, 117] width 123 height 252
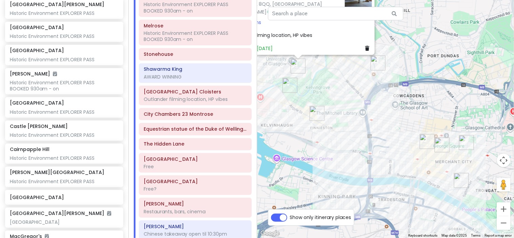
drag, startPoint x: 415, startPoint y: 139, endPoint x: 356, endPoint y: 71, distance: 89.8
click at [356, 71] on div "[GEOGRAPHIC_DATA] Cloisters 4.9 (70) [GEOGRAPHIC_DATA], [GEOGRAPHIC_DATA] [DOMA…" at bounding box center [385, 119] width 257 height 238
click at [289, 85] on img "Kelvingrove Art Gallery and Museum" at bounding box center [289, 85] width 15 height 15
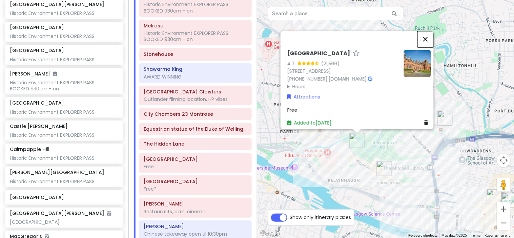
click at [429, 31] on button "Close" at bounding box center [425, 39] width 16 height 16
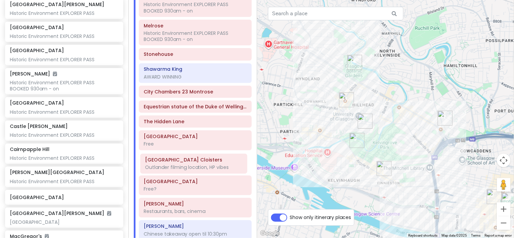
drag, startPoint x: 215, startPoint y: 98, endPoint x: 216, endPoint y: 165, distance: 67.7
click at [216, 165] on div "[PERSON_NAME] Historic Environment EXPLORER PASS BOOKED 930am - on Melrose Hist…" at bounding box center [195, 117] width 123 height 252
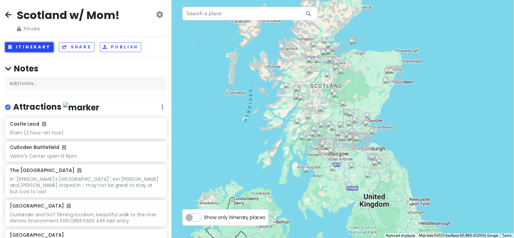
click at [29, 44] on button "Itinerary" at bounding box center [29, 47] width 48 height 10
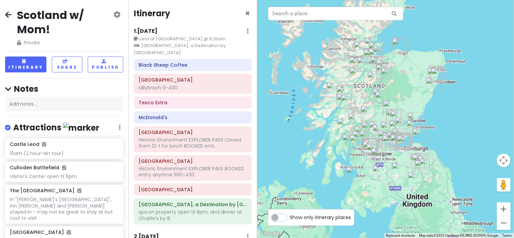
click at [290, 216] on label "Show only itinerary places" at bounding box center [320, 216] width 61 height 8
click at [290, 216] on input "Show only itinerary places" at bounding box center [292, 214] width 4 height 4
checkbox input "true"
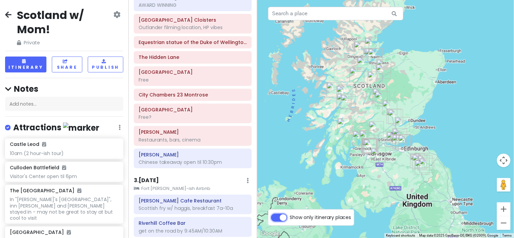
scroll to position [325, 0]
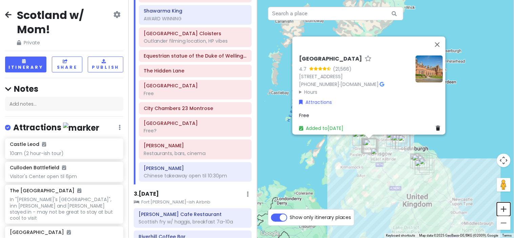
click at [507, 209] on button "Zoom in" at bounding box center [504, 209] width 14 height 14
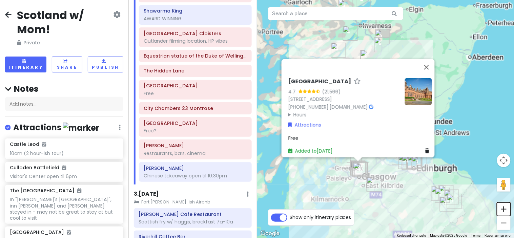
click at [507, 209] on button "Zoom in" at bounding box center [504, 209] width 14 height 14
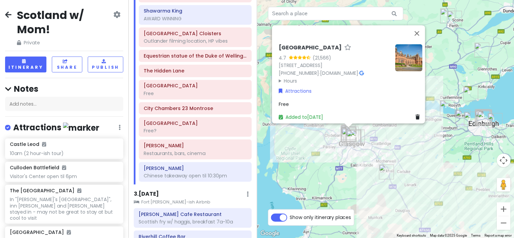
drag, startPoint x: 446, startPoint y: 170, endPoint x: 490, endPoint y: 34, distance: 143.0
click at [489, 43] on img "The Covenanter Hotel" at bounding box center [481, 50] width 15 height 15
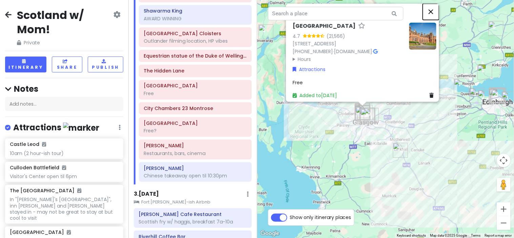
click at [434, 3] on button "Close" at bounding box center [431, 11] width 16 height 16
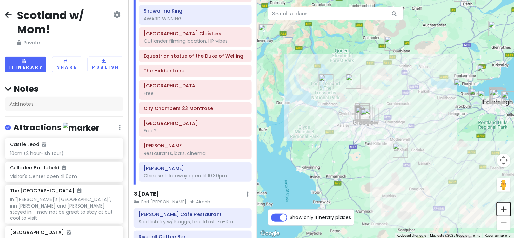
click at [503, 210] on button "Zoom in" at bounding box center [504, 209] width 14 height 14
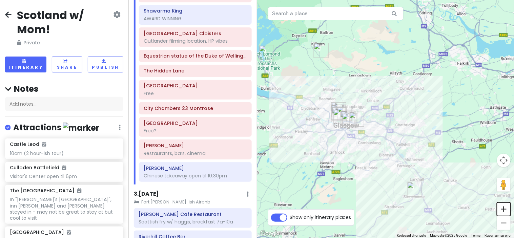
click at [503, 210] on button "Zoom in" at bounding box center [504, 209] width 14 height 14
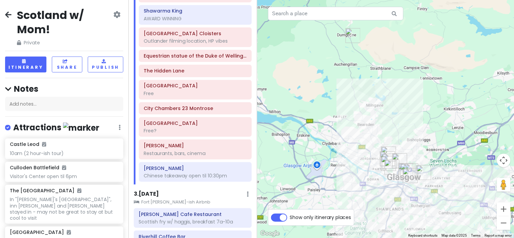
drag, startPoint x: 351, startPoint y: 154, endPoint x: 451, endPoint y: 199, distance: 109.1
click at [451, 199] on div at bounding box center [385, 119] width 257 height 238
click at [505, 208] on button "Zoom in" at bounding box center [504, 209] width 14 height 14
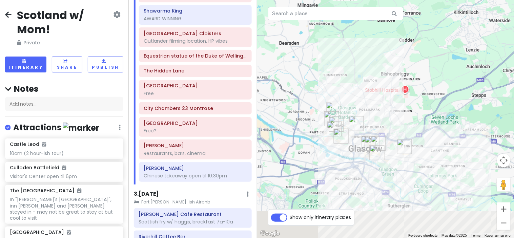
drag, startPoint x: 445, startPoint y: 186, endPoint x: 388, endPoint y: 98, distance: 105.6
click at [388, 98] on div at bounding box center [385, 119] width 257 height 238
click at [508, 211] on button "Zoom in" at bounding box center [504, 209] width 14 height 14
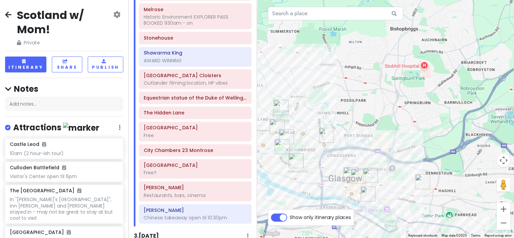
scroll to position [280, 0]
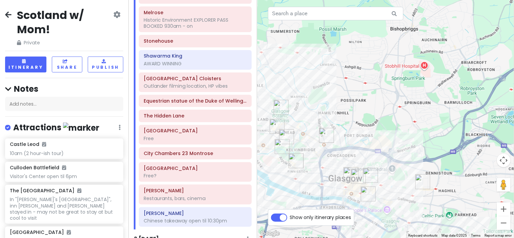
click at [366, 192] on img "Shawarma King" at bounding box center [368, 194] width 15 height 15
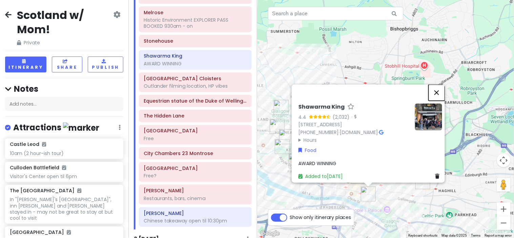
click at [440, 86] on button "Close" at bounding box center [436, 92] width 16 height 16
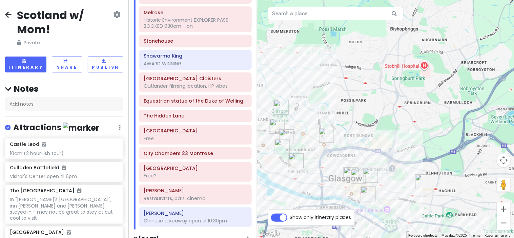
click at [286, 134] on img "University of Glasgow Cloisters" at bounding box center [286, 136] width 15 height 15
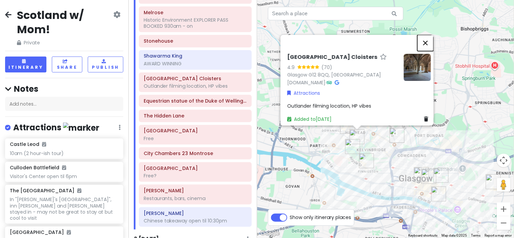
click at [426, 39] on button "Close" at bounding box center [425, 43] width 16 height 16
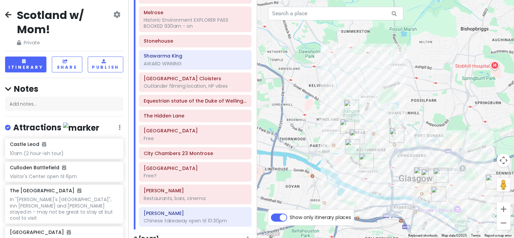
click at [355, 134] on img "University of Glasgow Cloisters" at bounding box center [356, 136] width 15 height 15
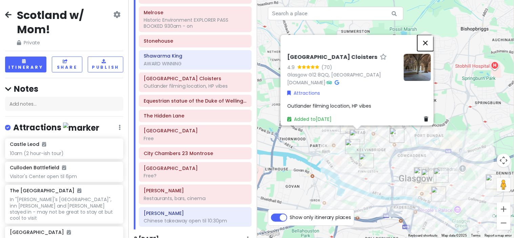
click at [428, 39] on button "Close" at bounding box center [425, 43] width 16 height 16
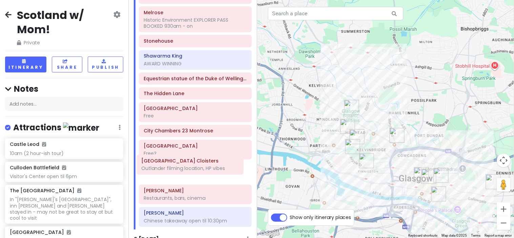
drag, startPoint x: 204, startPoint y: 86, endPoint x: 202, endPoint y: 168, distance: 82.3
click at [202, 168] on div "Dryburgh Abbey Historic Environment EXPLORER PASS BOOKED 930am - on Melrose His…" at bounding box center [195, 104] width 123 height 252
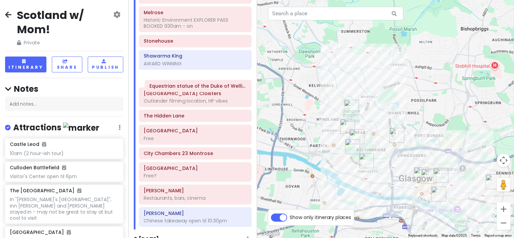
drag, startPoint x: 197, startPoint y: 173, endPoint x: 203, endPoint y: 81, distance: 93.0
click at [203, 81] on div "Dryburgh Abbey Historic Environment EXPLORER PASS BOOKED 930am - on Melrose His…" at bounding box center [195, 104] width 123 height 252
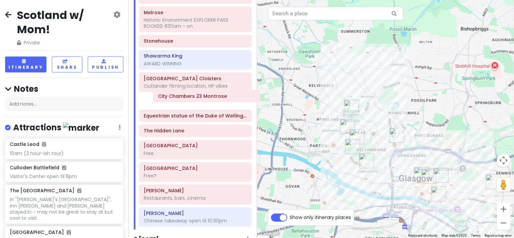
drag, startPoint x: 187, startPoint y: 153, endPoint x: 201, endPoint y: 95, distance: 59.6
click at [201, 95] on div "Dryburgh Abbey Historic Environment EXPLORER PASS BOOKED 930am - on Melrose His…" at bounding box center [195, 104] width 123 height 252
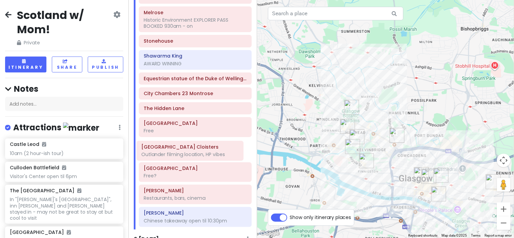
drag, startPoint x: 208, startPoint y: 83, endPoint x: 206, endPoint y: 151, distance: 68.1
click at [206, 151] on div "[PERSON_NAME] Historic Environment EXPLORER PASS BOOKED 930am - on Melrose Hist…" at bounding box center [195, 104] width 123 height 252
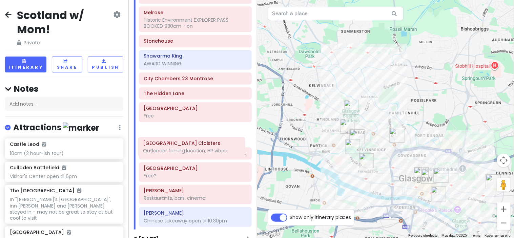
drag, startPoint x: 216, startPoint y: 89, endPoint x: 215, endPoint y: 153, distance: 64.3
click at [215, 153] on div "[PERSON_NAME] Historic Environment EXPLORER PASS BOOKED 930am - on Melrose Hist…" at bounding box center [195, 104] width 123 height 252
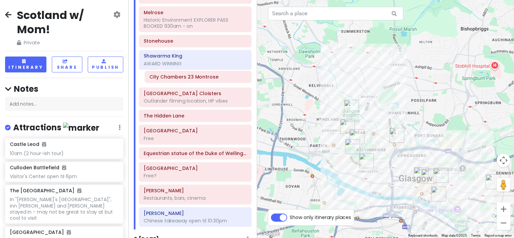
drag, startPoint x: 200, startPoint y: 140, endPoint x: 206, endPoint y: 79, distance: 61.6
click at [206, 79] on div "Dryburgh Abbey Historic Environment EXPLORER PASS BOOKED 930am - on Melrose His…" at bounding box center [195, 104] width 123 height 252
drag, startPoint x: 193, startPoint y: 101, endPoint x: 195, endPoint y: 79, distance: 21.8
click at [195, 79] on div "[PERSON_NAME] Historic Environment EXPLORER PASS BOOKED 930am - on Melrose Hist…" at bounding box center [195, 104] width 123 height 252
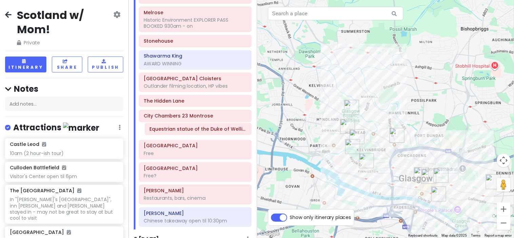
drag, startPoint x: 195, startPoint y: 155, endPoint x: 201, endPoint y: 130, distance: 25.6
click at [201, 130] on div "Dryburgh Abbey Historic Environment EXPLORER PASS BOOKED 930am - on Melrose His…" at bounding box center [195, 104] width 123 height 252
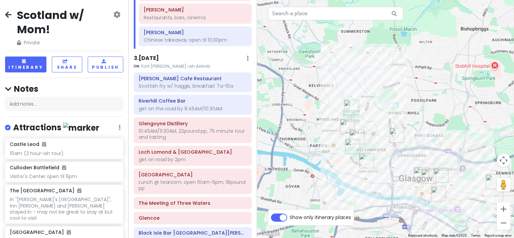
scroll to position [477, 0]
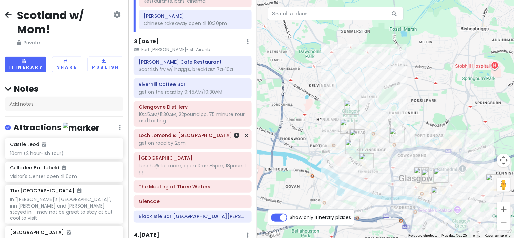
click at [195, 125] on div "Glengoyne Distillery 10:45AM/11:30AM, 22pound pp, 75 minute tour and tasting" at bounding box center [192, 113] width 108 height 23
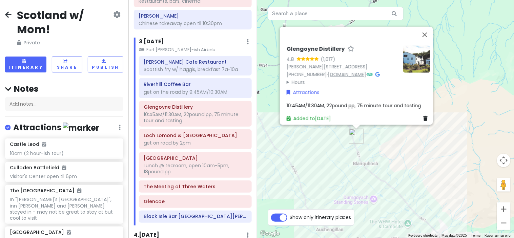
click at [342, 71] on link "[DOMAIN_NAME]" at bounding box center [347, 74] width 38 height 7
click at [207, 212] on div "Black Isle Bar [GEOGRAPHIC_DATA][PERSON_NAME]" at bounding box center [195, 217] width 112 height 12
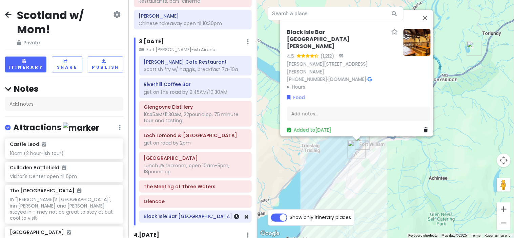
click at [202, 216] on h6 "Black Isle Bar [GEOGRAPHIC_DATA][PERSON_NAME]" at bounding box center [195, 216] width 103 height 6
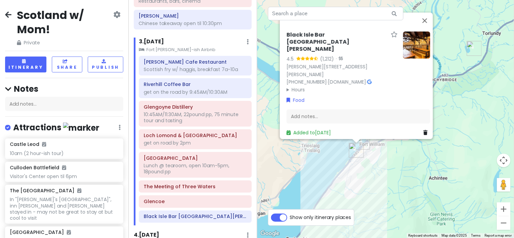
click at [298, 86] on summary "Hours" at bounding box center [341, 89] width 111 height 7
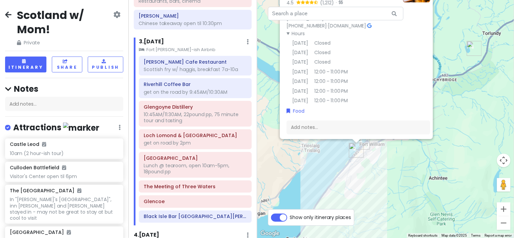
scroll to position [0, 0]
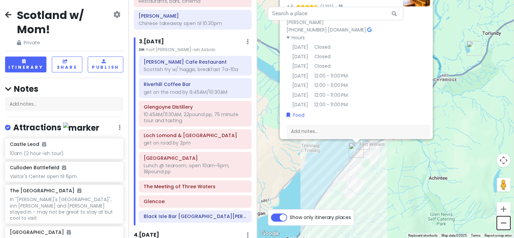
click at [505, 224] on button "Zoom out" at bounding box center [504, 223] width 14 height 14
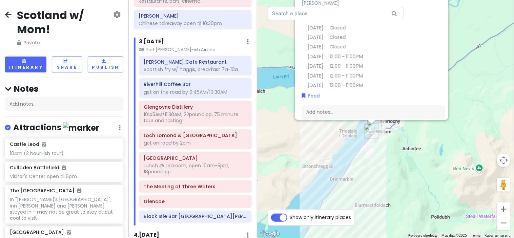
click at [407, 135] on div "Black Isle Bar Fort William 4.5 (1,212) · Gordon Square, Fort William PH33 6DY,…" at bounding box center [385, 119] width 257 height 238
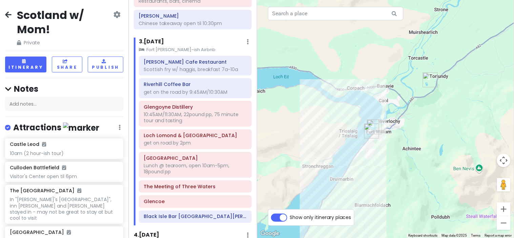
click at [367, 130] on img "Black Isle Bar Fort William" at bounding box center [371, 131] width 15 height 15
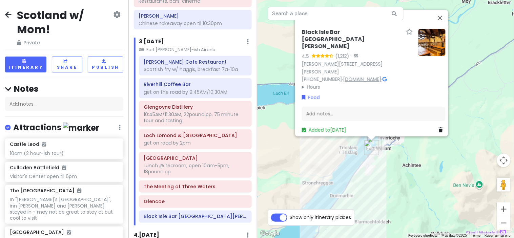
click at [381, 76] on link "www.blackislebrewery.com" at bounding box center [362, 79] width 38 height 7
click at [318, 107] on div "Add notes..." at bounding box center [374, 114] width 144 height 14
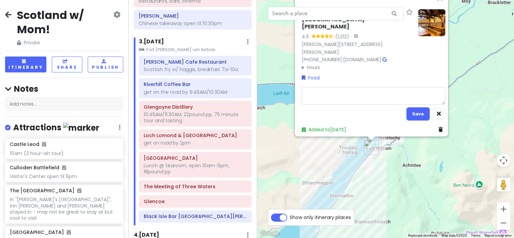
type textarea "x"
type textarea "w"
type textarea "x"
type textarea "wa"
type textarea "x"
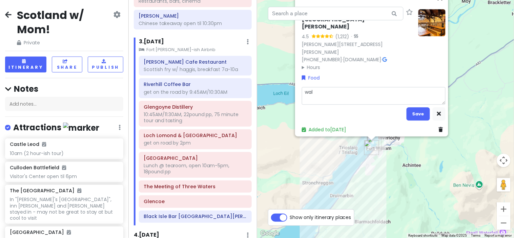
type textarea "walk"
type textarea "x"
type textarea "walk-u"
type textarea "x"
type textarea "walk-"
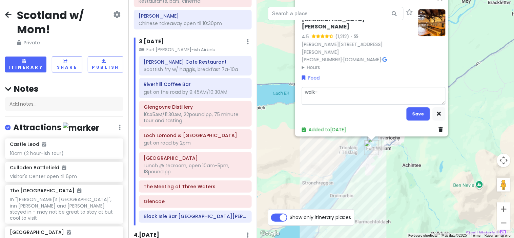
type textarea "x"
type textarea "walk-i"
type textarea "x"
type textarea "walk-in"
type textarea "x"
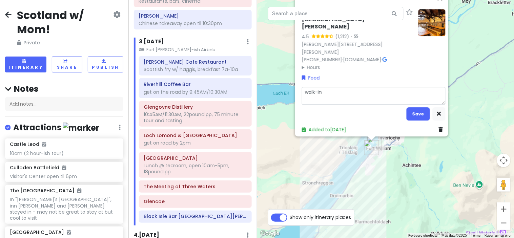
type textarea "walk-ins"
type textarea "x"
type textarea "walk-ins"
type textarea "x"
type textarea "walk-ins o"
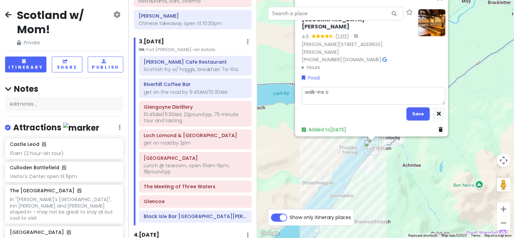
type textarea "x"
type textarea "walk-ins on"
type textarea "x"
type textarea "walk-ins onl"
type textarea "x"
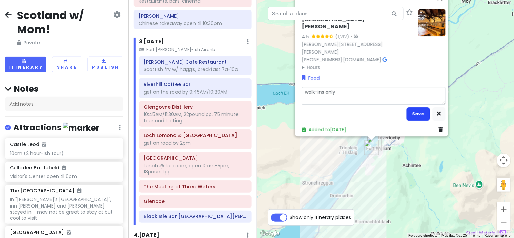
type textarea "walk-ins only"
click at [411, 114] on button "Save" at bounding box center [417, 113] width 23 height 13
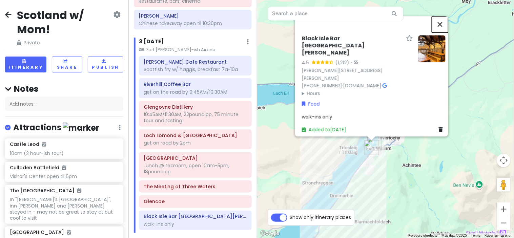
click at [444, 33] on button "Close" at bounding box center [440, 24] width 16 height 16
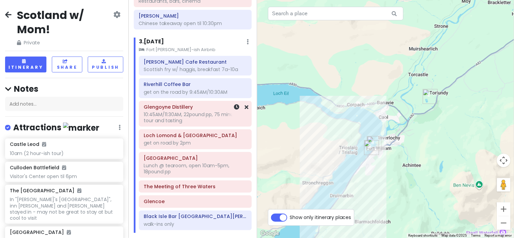
click at [169, 108] on h6 "Glengoyne Distillery" at bounding box center [195, 107] width 103 height 6
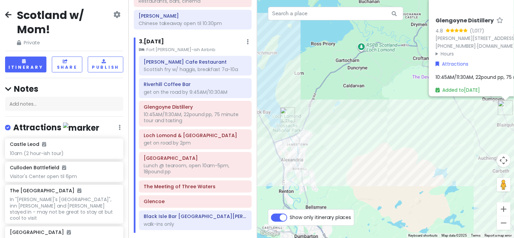
drag, startPoint x: 288, startPoint y: 171, endPoint x: 381, endPoint y: 67, distance: 139.1
click at [381, 67] on div "Glengoyne Distillery 4.8 (1,017) Dumgoyne, Killearn, Glasgow G63 9LB, UK +44 13…" at bounding box center [385, 119] width 257 height 238
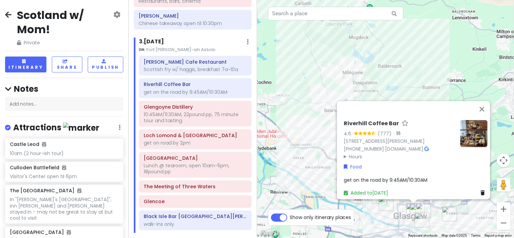
click at [403, 176] on span "get on the road by 9:45AM/10:30AM" at bounding box center [386, 179] width 84 height 7
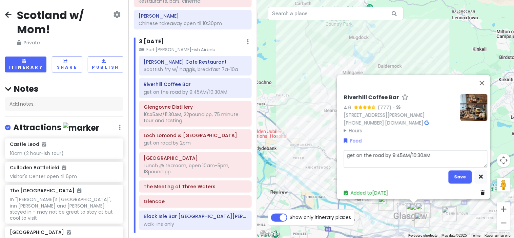
drag, startPoint x: 437, startPoint y: 153, endPoint x: 406, endPoint y: 151, distance: 31.3
click at [406, 151] on textarea "get on the road by 9:45AM/10:30AM" at bounding box center [416, 159] width 144 height 18
type textarea "x"
type textarea "get on the road by 9:45AM"
click at [458, 173] on button "Save" at bounding box center [459, 176] width 23 height 13
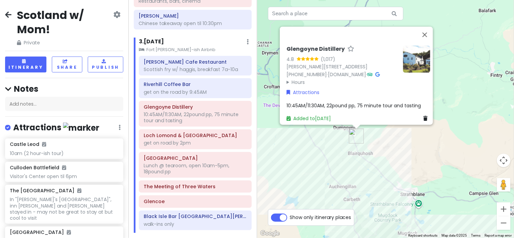
click at [341, 102] on span "10:45AM/11:30AM, 22pound pp, 75 minute tour and tasting" at bounding box center [353, 105] width 134 height 7
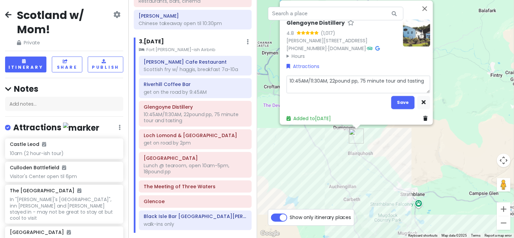
drag, startPoint x: 324, startPoint y: 76, endPoint x: 307, endPoint y: 76, distance: 17.3
click at [307, 76] on textarea "10:45AM/11:30AM, 22pound pp, 75 minute tour and tasting" at bounding box center [358, 85] width 144 height 18
type textarea "x"
type textarea "10:45AM/, 22pound pp, 75 minute tour and tasting"
type textarea "x"
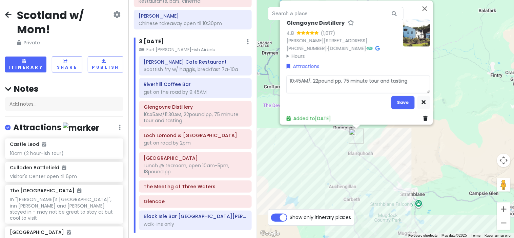
type textarea "10:45AM, 22pound pp, 75 minute tour and tasting"
type textarea "x"
type textarea "10:45AM , 22pound pp, 75 minute tour and tasting"
type textarea "x"
type textarea "10:45AM to, 22pound pp, 75 minute tour and tasting"
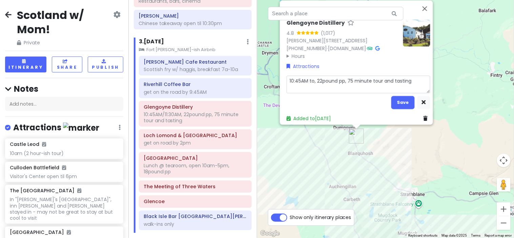
type textarea "x"
type textarea "10:45AM tour, 22pound pp, 75 minute tour and tasting"
type textarea "x"
type textarea "10:45AM tour , 22pound pp, 75 minute tour and tasting"
type textarea "x"
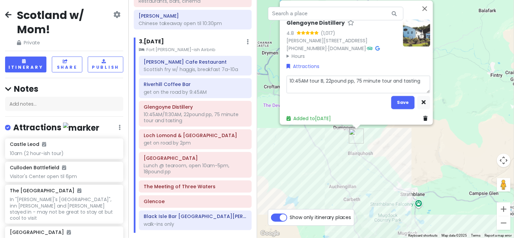
type textarea "10:45AM tour BO, 22pound pp, 75 minute tour and tasting"
type textarea "x"
type textarea "10:45AM tour BOO, 22pound pp, 75 minute tour and tasting"
type textarea "x"
type textarea "10:45AM tour BOOK, 22pound pp, 75 minute tour and tasting"
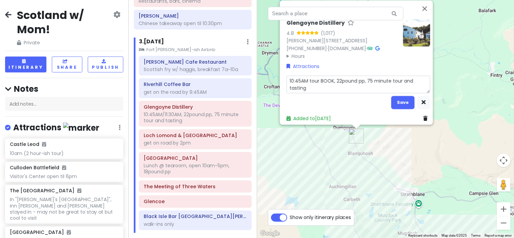
type textarea "x"
type textarea "10:45AM tour BOOKE, 22pound pp, 75 minute tour and tasting"
type textarea "x"
type textarea "10:45AM tour BOOKED, 22pound pp, 75 minute tour and tasting"
drag, startPoint x: 366, startPoint y: 76, endPoint x: 340, endPoint y: 77, distance: 25.8
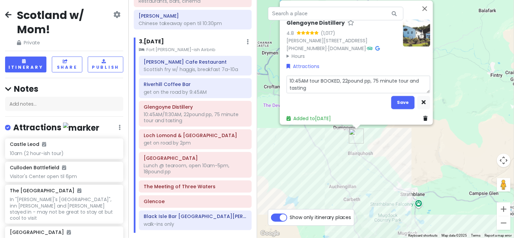
click at [340, 77] on textarea "10:45AM tour BOOKED, 22pound pp, 75 minute tour and tasting" at bounding box center [358, 85] width 144 height 18
type textarea "x"
type textarea "10:45AM tour BOOKED, p, 75 minute tour and tasting"
click at [343, 77] on textarea "10:45AM tour BOOKED, p, 75 minute tour and tasting" at bounding box center [358, 85] width 144 height 18
type textarea "x"
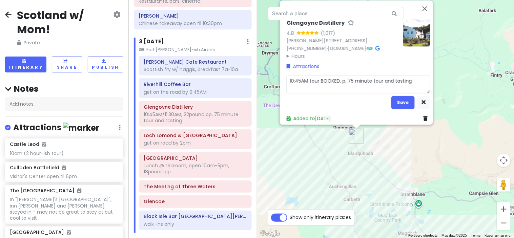
type textarea "10:45AM tour BOOKED, p 75 minute tour and tasting"
type textarea "x"
type textarea "10:45AM tour BOOKED, 75 minute tour and tasting"
type textarea "x"
type textarea "10:45AM tour BOOKED, 75 minute tour and tasting"
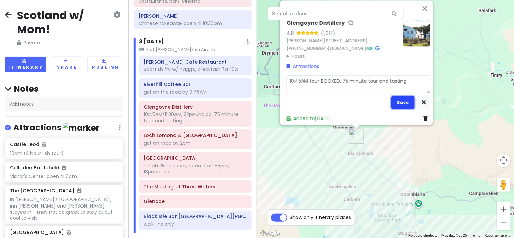
click at [407, 100] on button "Save" at bounding box center [402, 102] width 23 height 13
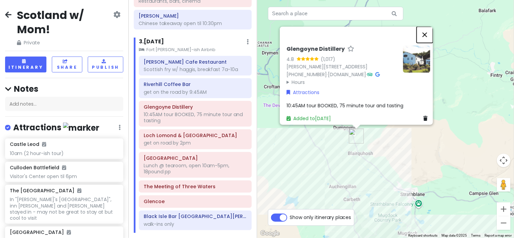
click at [429, 32] on button "Close" at bounding box center [424, 34] width 16 height 16
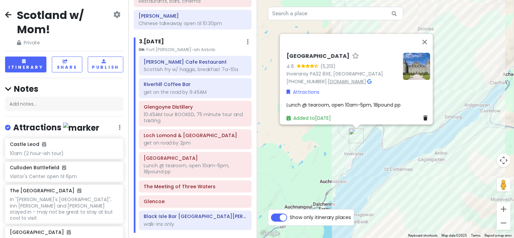
click at [350, 78] on link "www.inveraray-castle.com" at bounding box center [347, 81] width 38 height 7
click at [397, 102] on span "Lunch @ tearoom, open 10am-5pm, 18pound pp" at bounding box center [343, 105] width 114 height 7
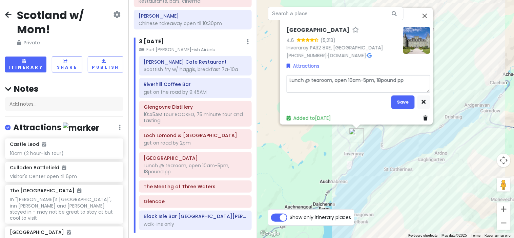
drag, startPoint x: 409, startPoint y: 76, endPoint x: 373, endPoint y: 77, distance: 35.9
click at [373, 77] on textarea "Lunch @ tearoom, open 10am-5pm, 18pound pp" at bounding box center [358, 84] width 144 height 18
type textarea "x"
type textarea "Lunch @ tearoom, open 10am-5pm, B"
type textarea "x"
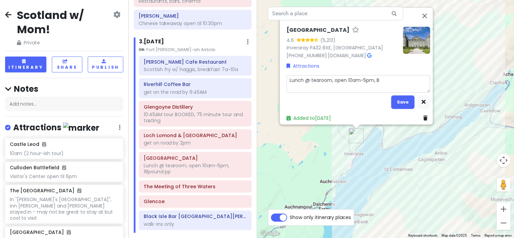
type textarea "Lunch @ tearoom, open 10am-5pm, BO"
type textarea "x"
type textarea "Lunch @ tearoom, open 10am-5pm, BOO"
type textarea "x"
type textarea "Lunch @ tearoom, open 10am-5pm, BOOK"
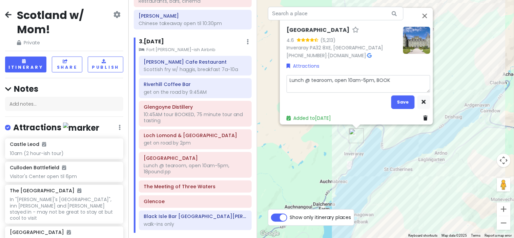
type textarea "x"
type textarea "Lunch @ tearoom, open 10am-5pm, BOOKE"
type textarea "x"
type textarea "Lunch @ tearoom, open 10am-5pm, BOOKED"
type textarea "x"
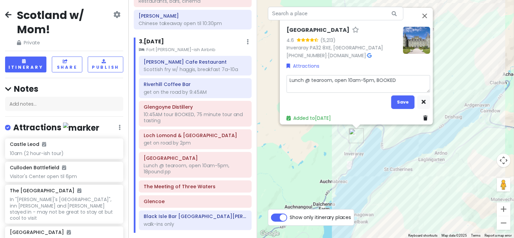
type textarea "Lunch @ tearoom, open 10am-5pm, BOOKED"
type textarea "x"
type textarea "Lunch @ tearoom, open 10am-5pm, BOOKED en"
type textarea "x"
type textarea "Lunch @ tearoom, open 10am-5pm, BOOKED ent"
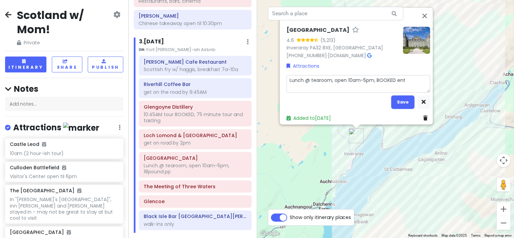
type textarea "x"
type textarea "Lunch @ tearoom, open 10am-5pm, BOOKED entr"
type textarea "x"
type textarea "Lunch @ tearoom, open 10am-5pm, BOOKED entry"
type textarea "x"
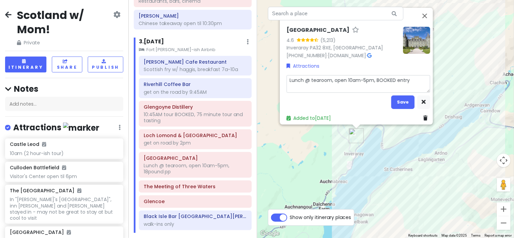
type textarea "Lunch @ tearoom, open 10am-5pm, BOOKED entry 3"
type textarea "x"
type textarea "Lunch @ tearoom, open 10am-5pm, BOOKED entry 34"
type textarea "x"
type textarea "Lunch @ tearoom, open 10am-5pm, BOOKED entry 345"
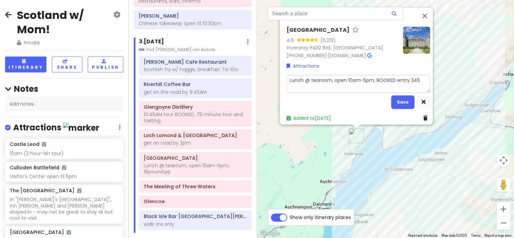
type textarea "x"
type textarea "Lunch @ tearoom, open 10am-5pm, BOOKED entry 345p"
type textarea "x"
type textarea "Lunch @ tearoom, open 10am-5pm, BOOKED entry 345pm"
type textarea "x"
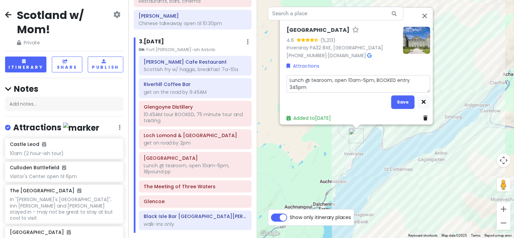
type textarea "Lunch @ tearoom, open 10am-5pm, BOOKED entry 345pm"
type textarea "x"
type textarea "Lunch @ tearoom, open 10am-5pm, BOOKED entry 345pm -"
type textarea "x"
type textarea "Lunch @ tearoom, open 10am-5pm, BOOKED entry 345pm -"
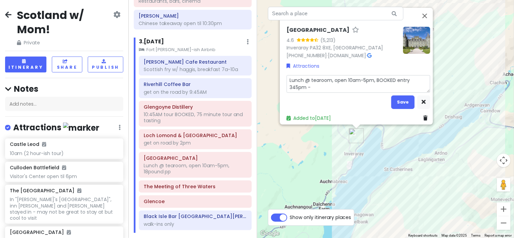
type textarea "x"
type textarea "Lunch @ tearoom, open 10am-5pm, BOOKED entry 345pm - 4"
type textarea "x"
type textarea "Lunch @ tearoom, open 10am-5pm, BOOKED entry 345pm - 41"
type textarea "x"
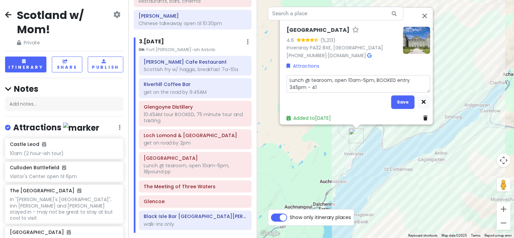
type textarea "Lunch @ tearoom, open 10am-5pm, BOOKED entry 345pm - 415"
type textarea "x"
type textarea "Lunch @ tearoom, open 10am-5pm, BOOKED entry 345pm - 415p"
type textarea "x"
type textarea "Lunch @ tearoom, open 10am-5pm, BOOKED entry 345pm - 415pm"
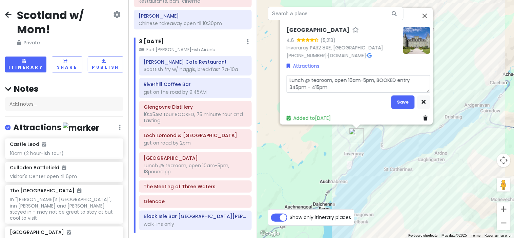
type textarea "x"
type textarea "Lunch @ tearoom, open 10am-5pm, BOOKED entry 345pm - 415pm"
type textarea "x"
type textarea "Lunch @ tearoom, open 10am-5pm, BOOKED entry 345pm - 415pm a"
type textarea "x"
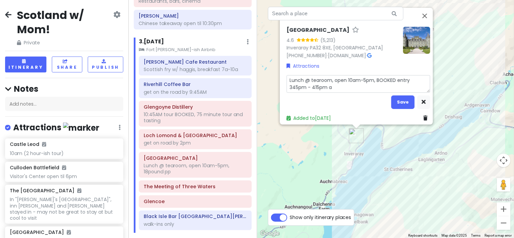
type textarea "Lunch @ tearoom, open 10am-5pm, BOOKED entry 345pm - 415pm af"
type textarea "x"
type textarea "Lunch @ tearoom, open 10am-5pm, BOOKED entry 345pm - 415pm aft"
type textarea "x"
type textarea "Lunch @ tearoom, open 10am-5pm, BOOKED entry 345pm - 415pm afte"
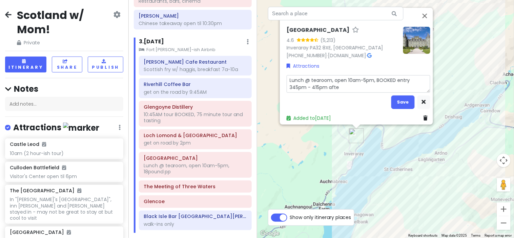
type textarea "x"
type textarea "Lunch @ tearoom, open 10am-5pm, BOOKED entry 345pm - 415pm after"
type textarea "x"
type textarea "Lunch @ tearoom, open 10am-5pm, BOOKED entry 345pm - 415pm after"
type textarea "x"
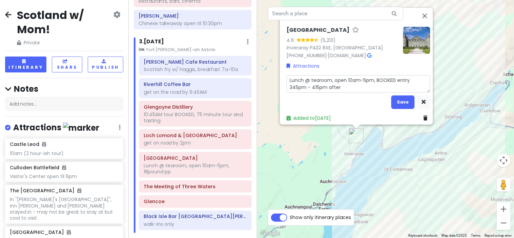
type textarea "Lunch @ tearoom, open 10am-5pm, BOOKED entry 345pm - 415pm after l"
type textarea "x"
type textarea "Lunch @ tearoom, open 10am-5pm, BOOKED entry 345pm - 415pm after lu"
type textarea "x"
type textarea "Lunch @ tearoom, open 10am-5pm, BOOKED entry 345pm - 415pm after lun"
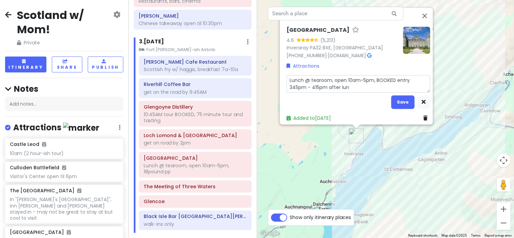
type textarea "x"
type textarea "Lunch @ tearoom, open 10am-5pm, BOOKED entry 345pm - 415pm after lunc"
type textarea "x"
type textarea "Lunch @ tearoom, open 10am-5pm, BOOKED entry 345pm - 415pm after lunch"
click at [399, 99] on button "Save" at bounding box center [402, 101] width 23 height 13
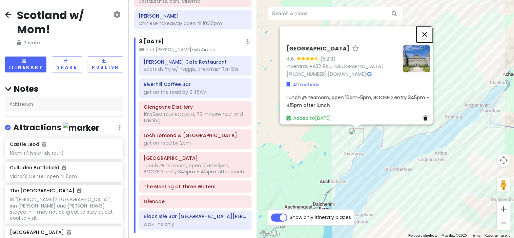
click at [428, 26] on button "Close" at bounding box center [424, 34] width 16 height 16
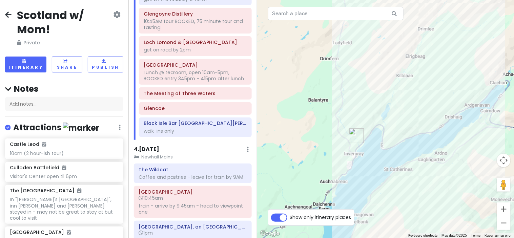
scroll to position [540, 0]
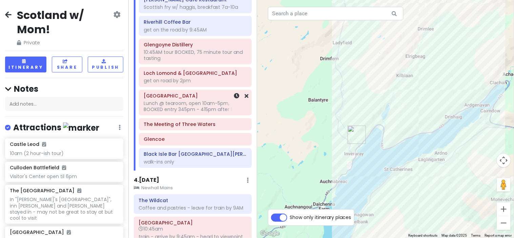
click at [248, 102] on div "Inveraray Castle Lunch @ tearoom, open 10am-5pm, BOOKED entry 345pm - 415pm aft…" at bounding box center [195, 103] width 123 height 26
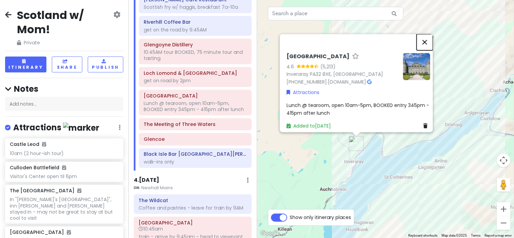
click at [426, 34] on button "Close" at bounding box center [424, 42] width 16 height 16
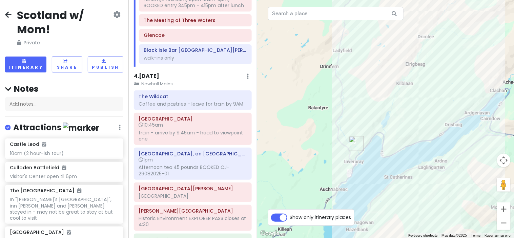
scroll to position [671, 0]
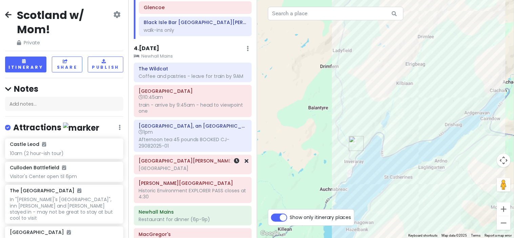
click at [209, 164] on h6 "[GEOGRAPHIC_DATA][PERSON_NAME]" at bounding box center [192, 161] width 108 height 6
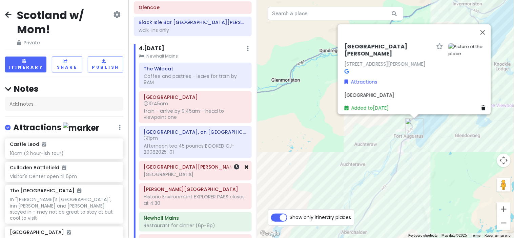
click at [245, 169] on icon at bounding box center [247, 166] width 4 height 5
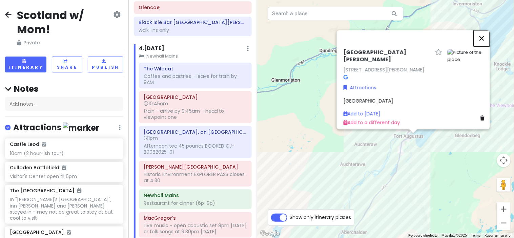
click at [484, 33] on button "Close" at bounding box center [481, 38] width 16 height 16
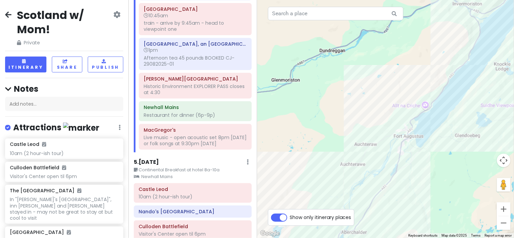
scroll to position [735, 0]
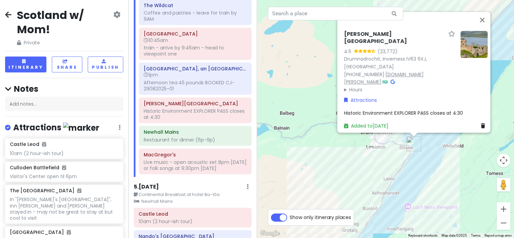
click at [395, 78] on link "[DOMAIN_NAME][PERSON_NAME]" at bounding box center [384, 78] width 80 height 15
click at [425, 110] on span "Historic Environment EXPLORER PASS closes at 4:30" at bounding box center [403, 113] width 119 height 7
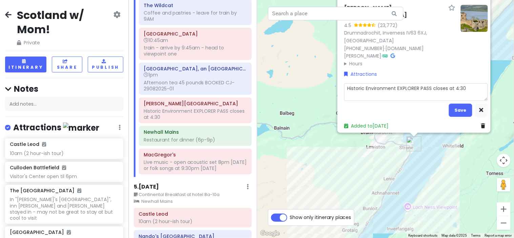
drag, startPoint x: 468, startPoint y: 82, endPoint x: 466, endPoint y: 85, distance: 3.7
click at [466, 85] on textarea "Historic Environment EXPLORER PASS closes at 4:30" at bounding box center [416, 92] width 144 height 18
type textarea "x"
type textarea "Historic Environment EXPLORER PASS closes at 4:3"
type textarea "x"
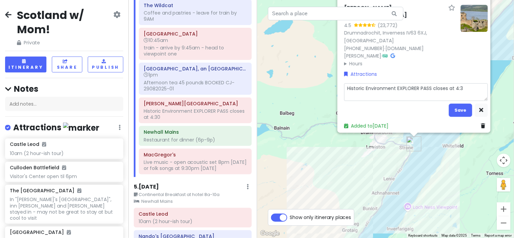
type textarea "Historic Environment EXPLORER PASS closes at 4:"
type textarea "x"
type textarea "Historic Environment EXPLORER PASS closes at 4"
type textarea "x"
type textarea "Historic Environment EXPLORER PASS closes at"
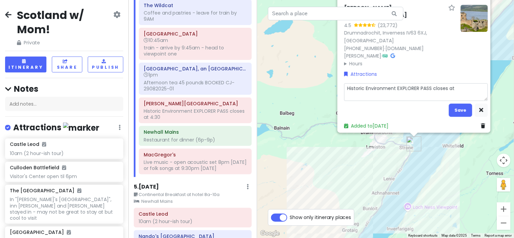
type textarea "x"
type textarea "Historic Environment EXPLORER PASS closes at"
type textarea "x"
type textarea "Historic Environment EXPLORER PASS closes a"
type textarea "x"
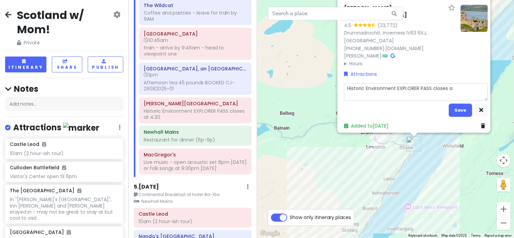
type textarea "Historic Environment EXPLORER PASS closes"
type textarea "x"
type textarea "Historic Environment EXPLORER PASS closes"
type textarea "x"
type textarea "Historic Environment EXPLORER PASS close"
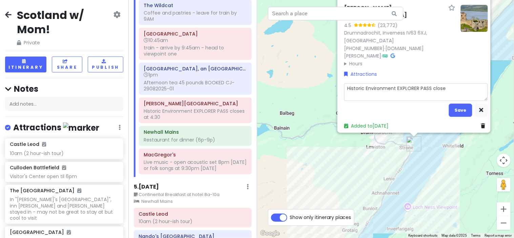
type textarea "x"
type textarea "Historic Environment EXPLORER PASS clos"
type textarea "x"
type textarea "Historic Environment EXPLORER PASS clo"
type textarea "x"
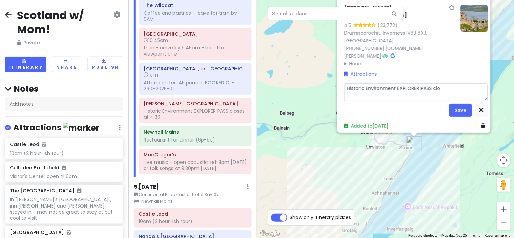
type textarea "Historic Environment EXPLORER PASS cl"
type textarea "x"
type textarea "Historic Environment EXPLORER PASS"
type textarea "x"
type textarea "Historic Environment EXPLORER PASS"
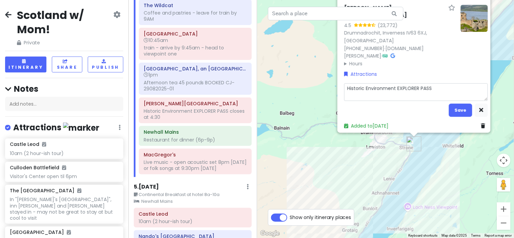
type textarea "x"
type textarea "Historic Environment EXPLORER PASS B"
type textarea "x"
type textarea "Historic Environment EXPLORER PASS BO"
type textarea "x"
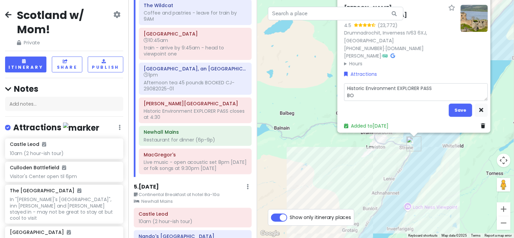
type textarea "Historic Environment EXPLORER PASS BOO"
type textarea "x"
type textarea "Historic Environment EXPLORER PASS BOOK"
type textarea "x"
type textarea "Historic Environment EXPLORER PASS BOOKE"
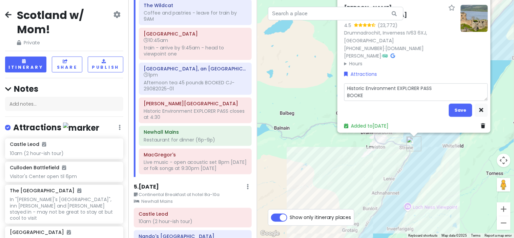
type textarea "x"
type textarea "Historic Environment EXPLORER PASS BOOKED"
type textarea "x"
type textarea "Historic Environment EXPLORER PASS BOOKED"
type textarea "x"
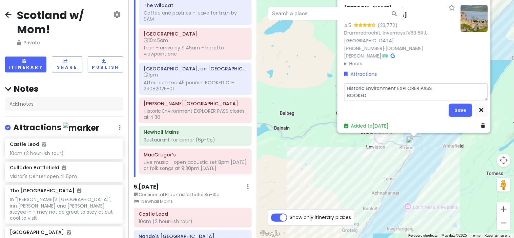
type textarea "Historic Environment EXPLORER PASS BOOKED 4"
type textarea "x"
type textarea "Historic Environment EXPLORER PASS BOOKED 4p"
type textarea "x"
type textarea "Historic Environment EXPLORER PASS BOOKED 4pm"
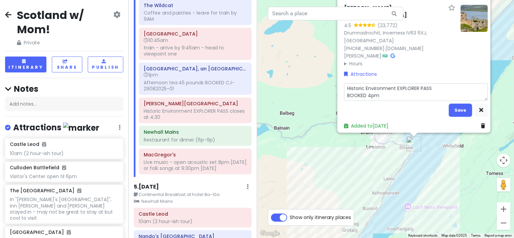
type textarea "x"
type textarea "Historic Environment EXPLORER PASS BOOKED 4pm"
type textarea "x"
type textarea "Historic Environment EXPLORER PASS BOOKED 4pm -"
type textarea "x"
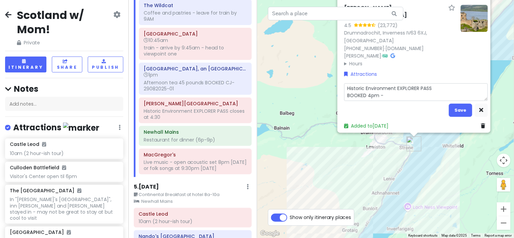
type textarea "Historic Environment EXPLORER PASS BOOKED 4pm -"
type textarea "x"
type textarea "Historic Environment EXPLORER PASS BOOKED 4pm - 4"
type textarea "x"
type textarea "Historic Environment EXPLORER PASS BOOKED 4pm - 41"
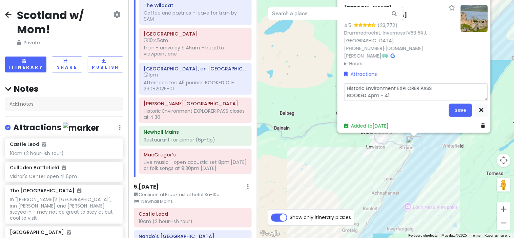
type textarea "x"
type textarea "Historic Environment EXPLORER PASS BOOKED 4pm - 415"
type textarea "x"
type textarea "Historic Environment EXPLORER PASS BOOKED 4pm - 415p"
type textarea "x"
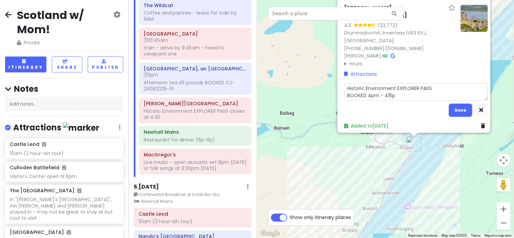
type textarea "Historic Environment EXPLORER PASS BOOKED 4pm - 415pm"
type textarea "x"
type textarea "Historic Environment EXPLORER PASS BOOKED 4pm - 415pm"
type textarea "x"
type textarea "Historic Environment EXPLORER PASS BOOKED 4pm - 415pm en"
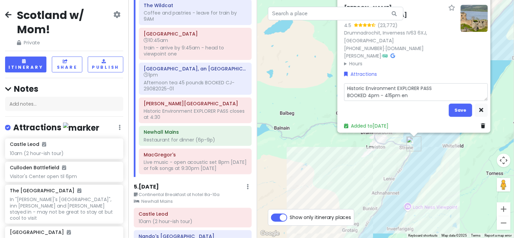
type textarea "x"
click at [462, 104] on button "Save" at bounding box center [460, 110] width 23 height 13
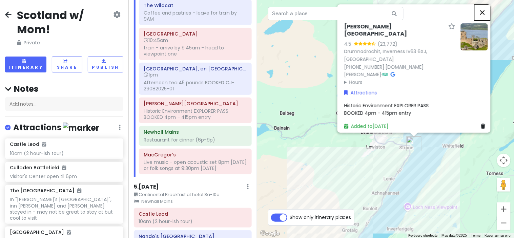
click at [482, 20] on button "Close" at bounding box center [482, 12] width 16 height 16
